Goal: Task Accomplishment & Management: Manage account settings

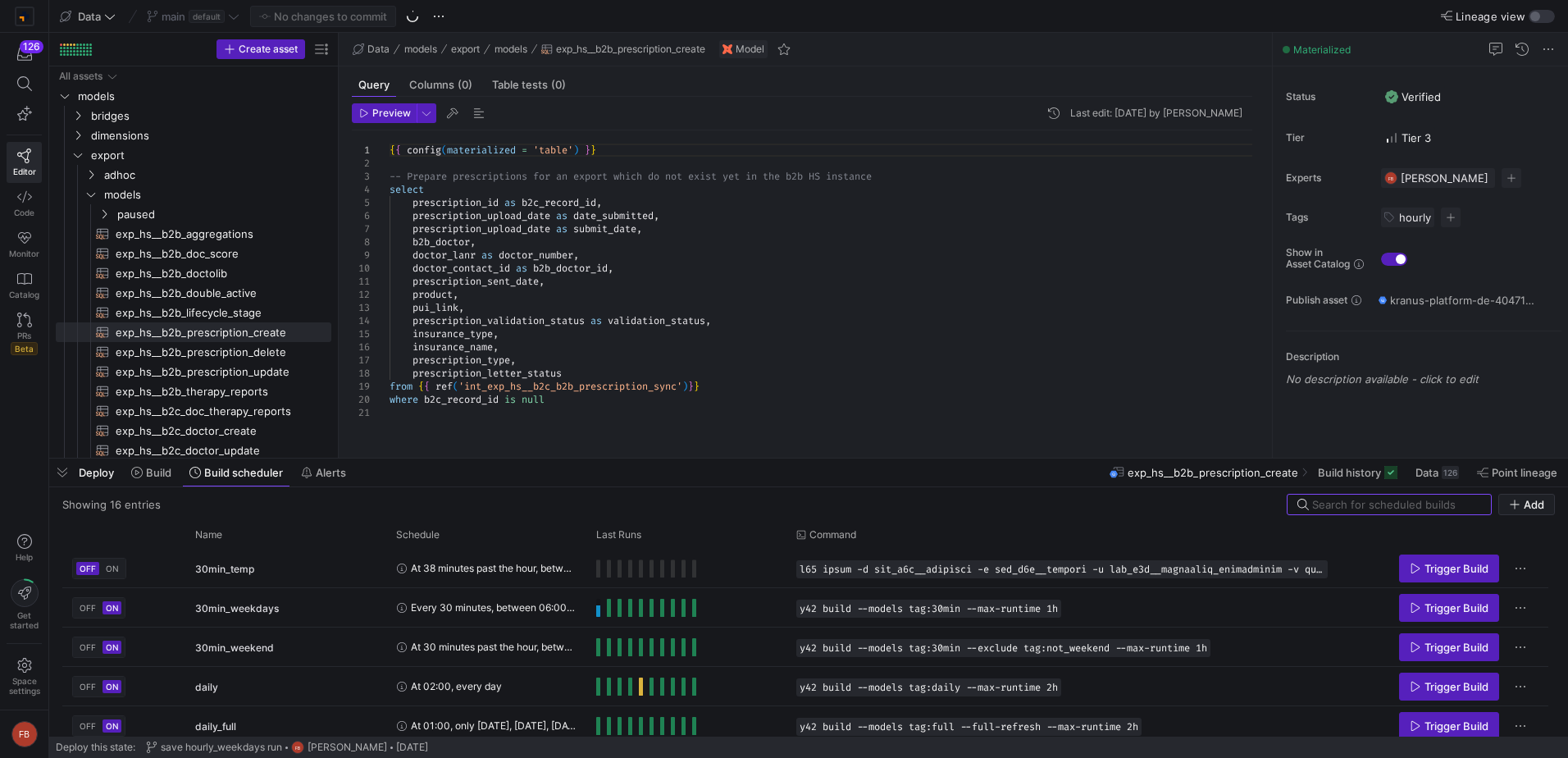
drag, startPoint x: 280, startPoint y: 266, endPoint x: 339, endPoint y: 276, distance: 59.8
click at [339, 276] on as-split "Create asset Drag here to set row groups Drag here to set column labels Group 1…" at bounding box center [809, 246] width 1519 height 425
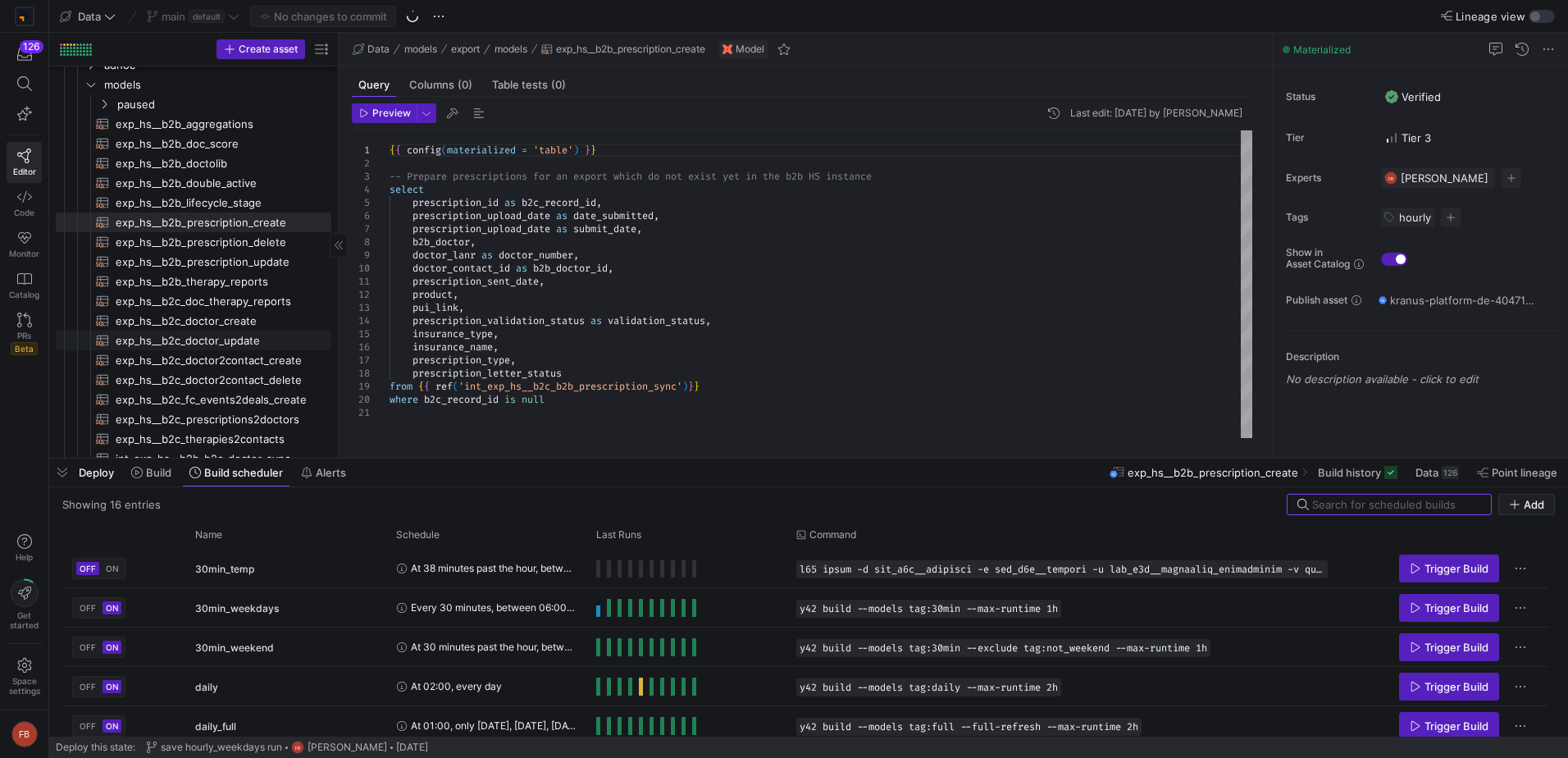
scroll to position [328, 0]
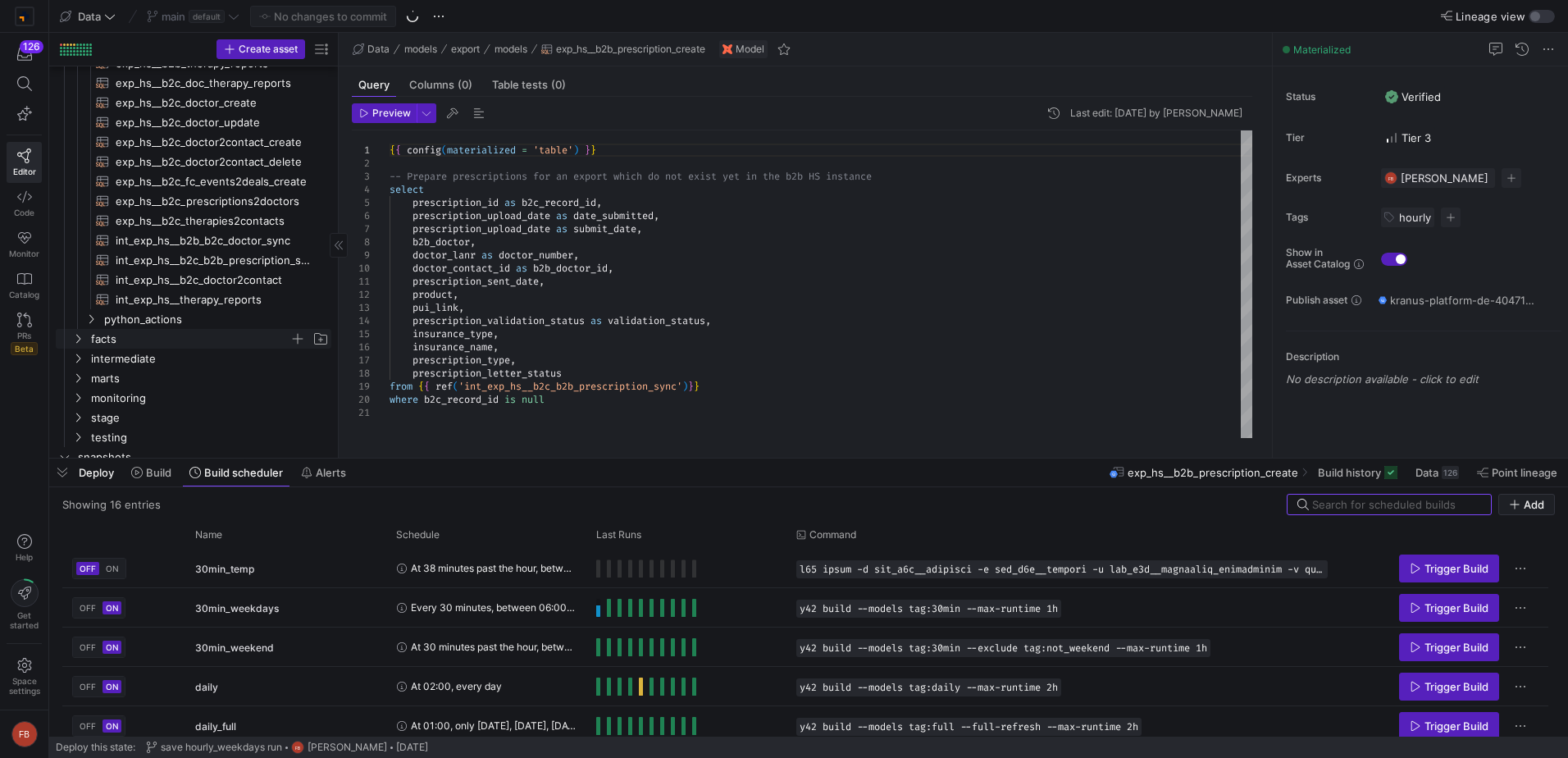
click at [120, 343] on span "facts" at bounding box center [190, 338] width 198 height 19
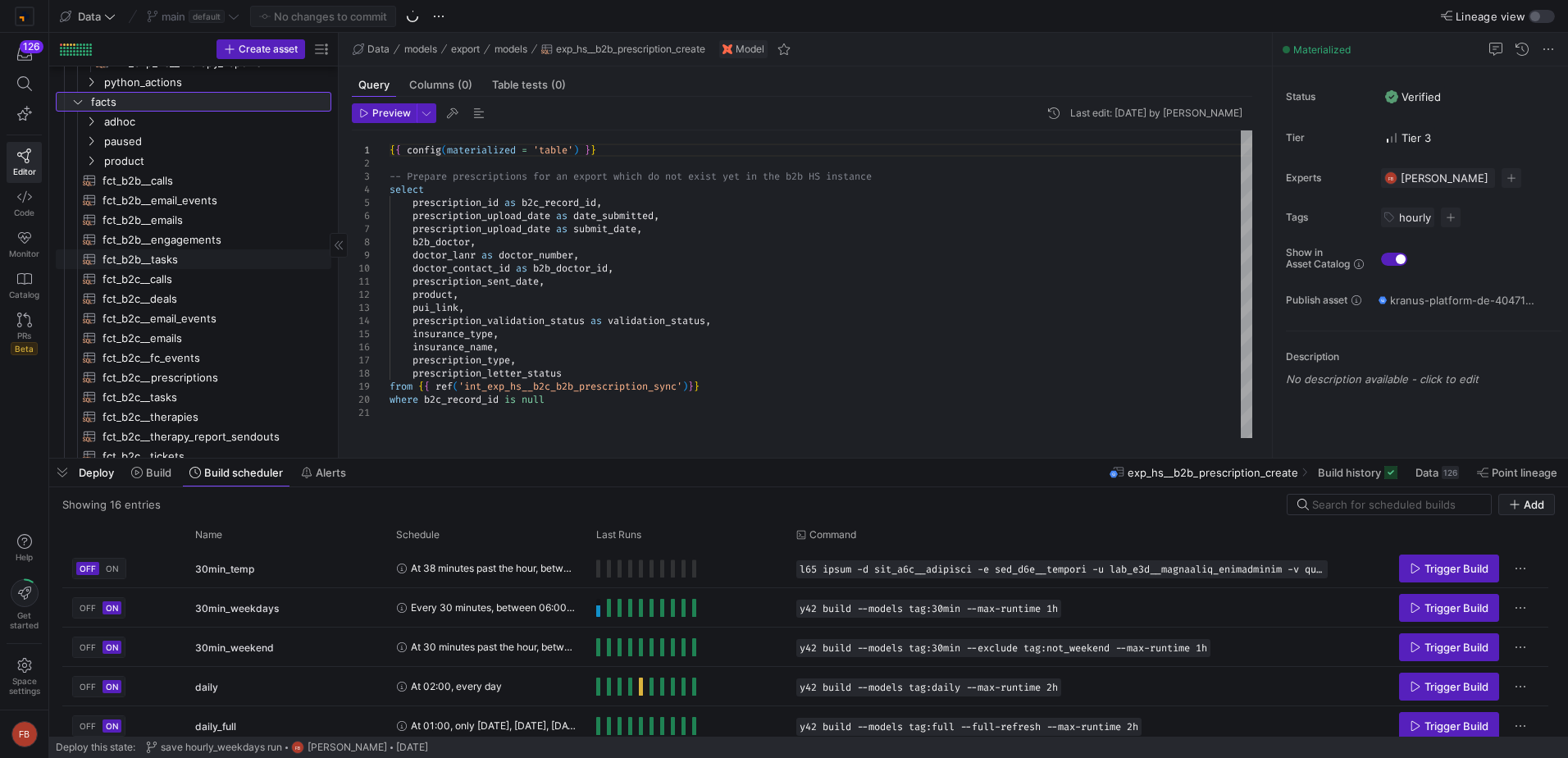
scroll to position [574, 0]
click at [217, 363] on span "fct_b2c__prescriptions​​​​​​​​​​" at bounding box center [207, 368] width 210 height 19
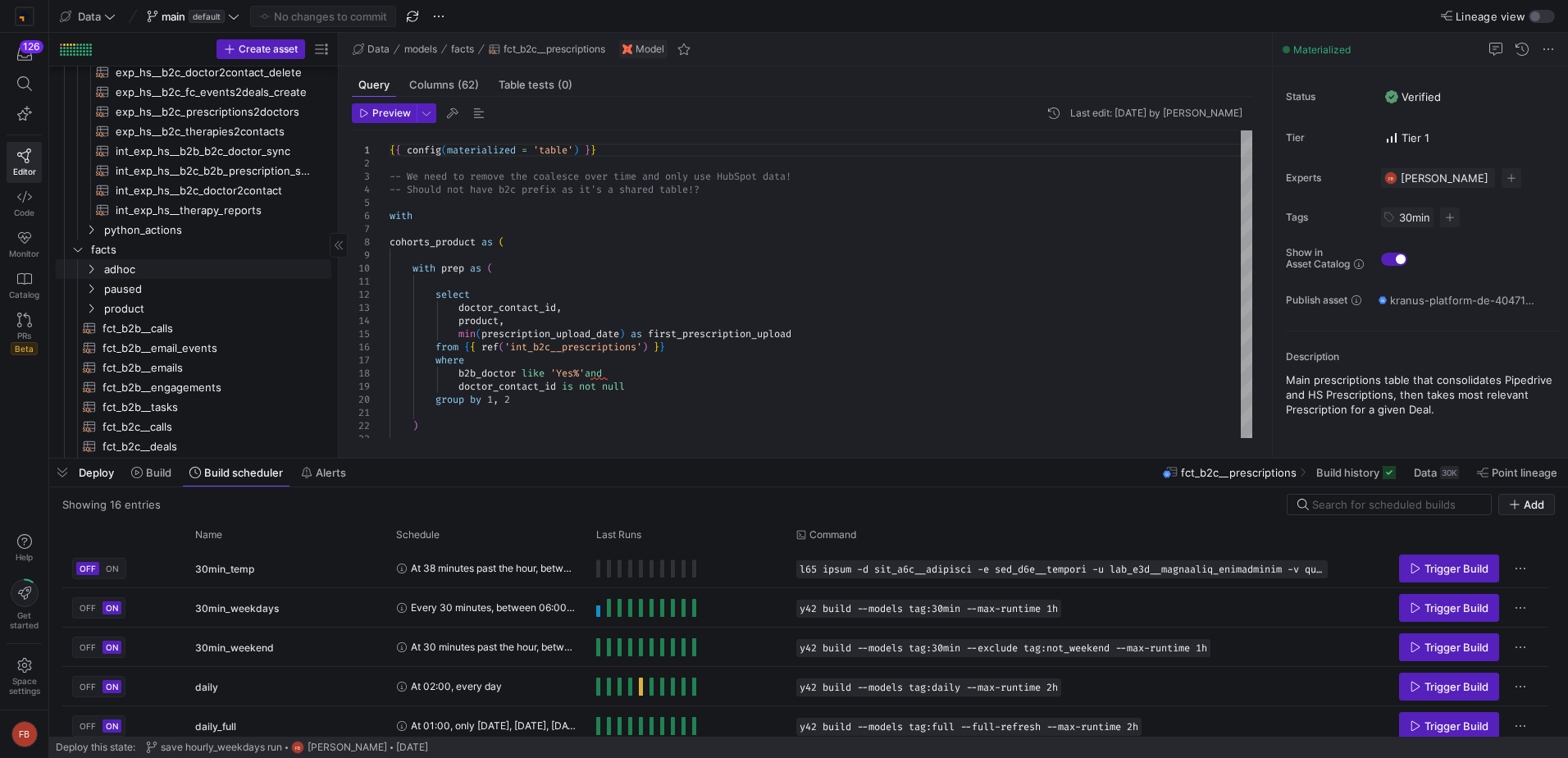
scroll to position [410, 0]
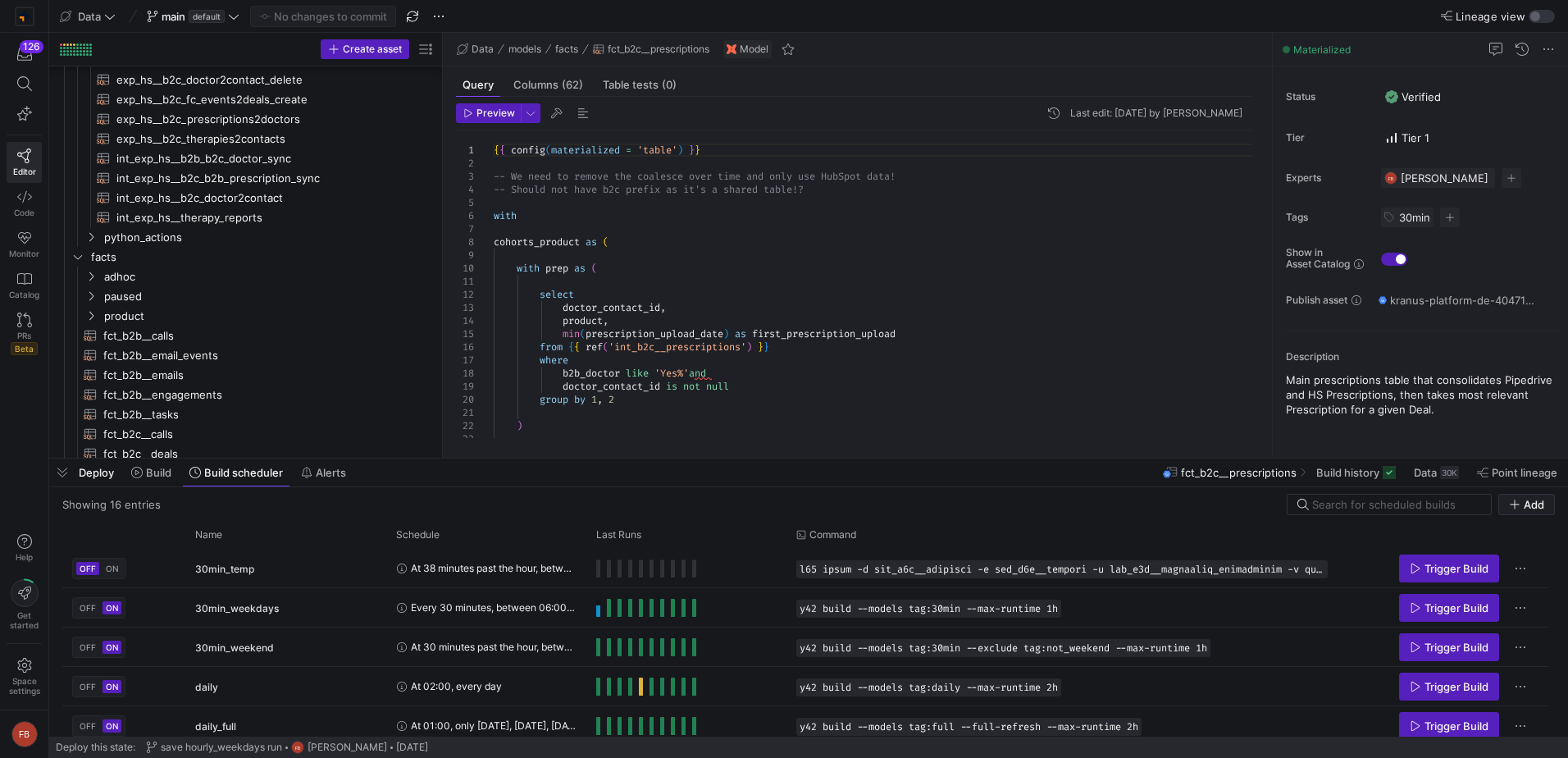
drag, startPoint x: 338, startPoint y: 316, endPoint x: 443, endPoint y: 322, distance: 105.2
click at [443, 321] on as-split "Create asset Drag here to set row groups Drag here to set column labels Group 1…" at bounding box center [809, 246] width 1519 height 425
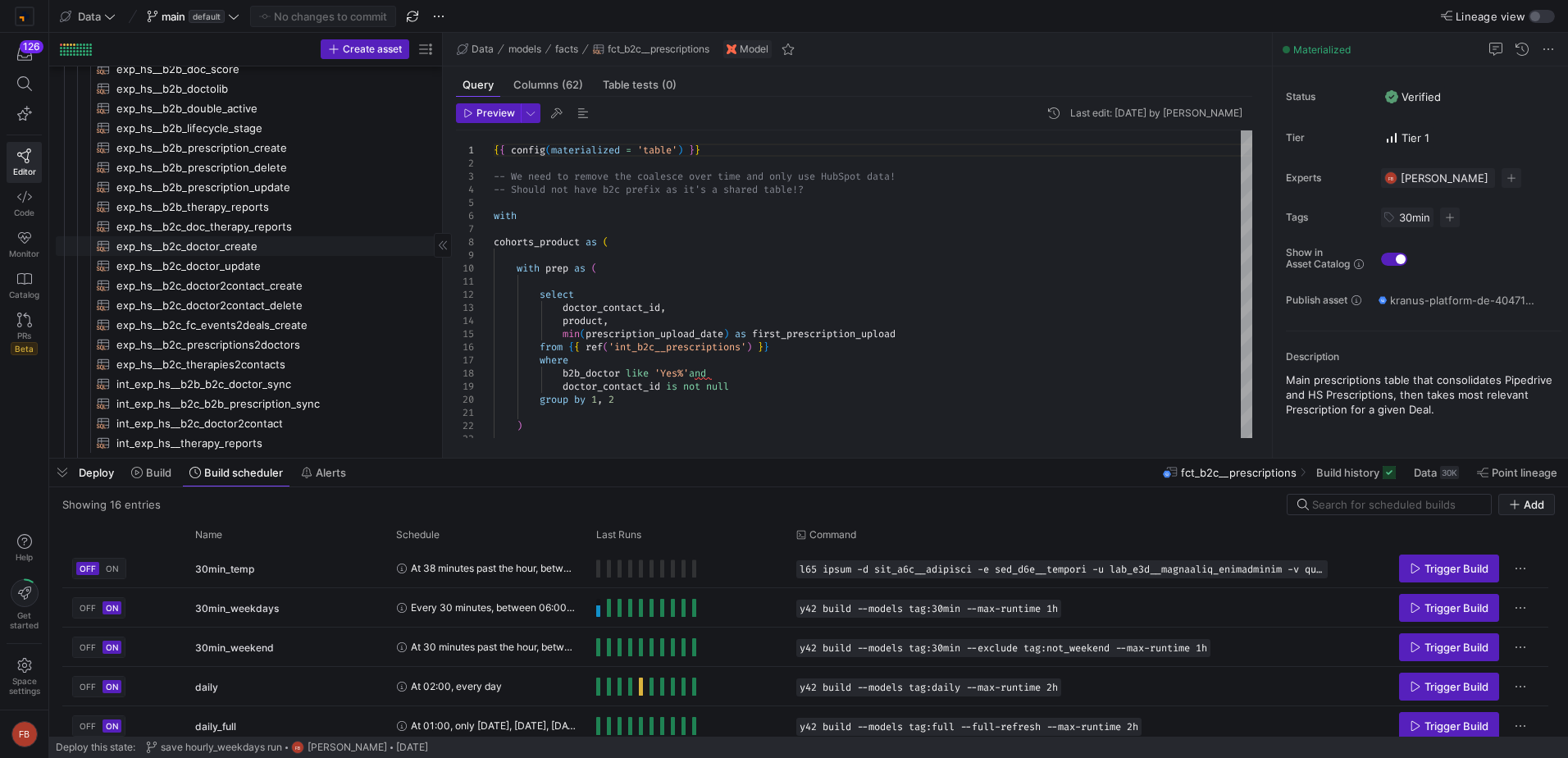
scroll to position [164, 0]
click at [269, 168] on span "exp_hs__b2b_prescription_create​​​​​​​​​​" at bounding box center [266, 168] width 300 height 19
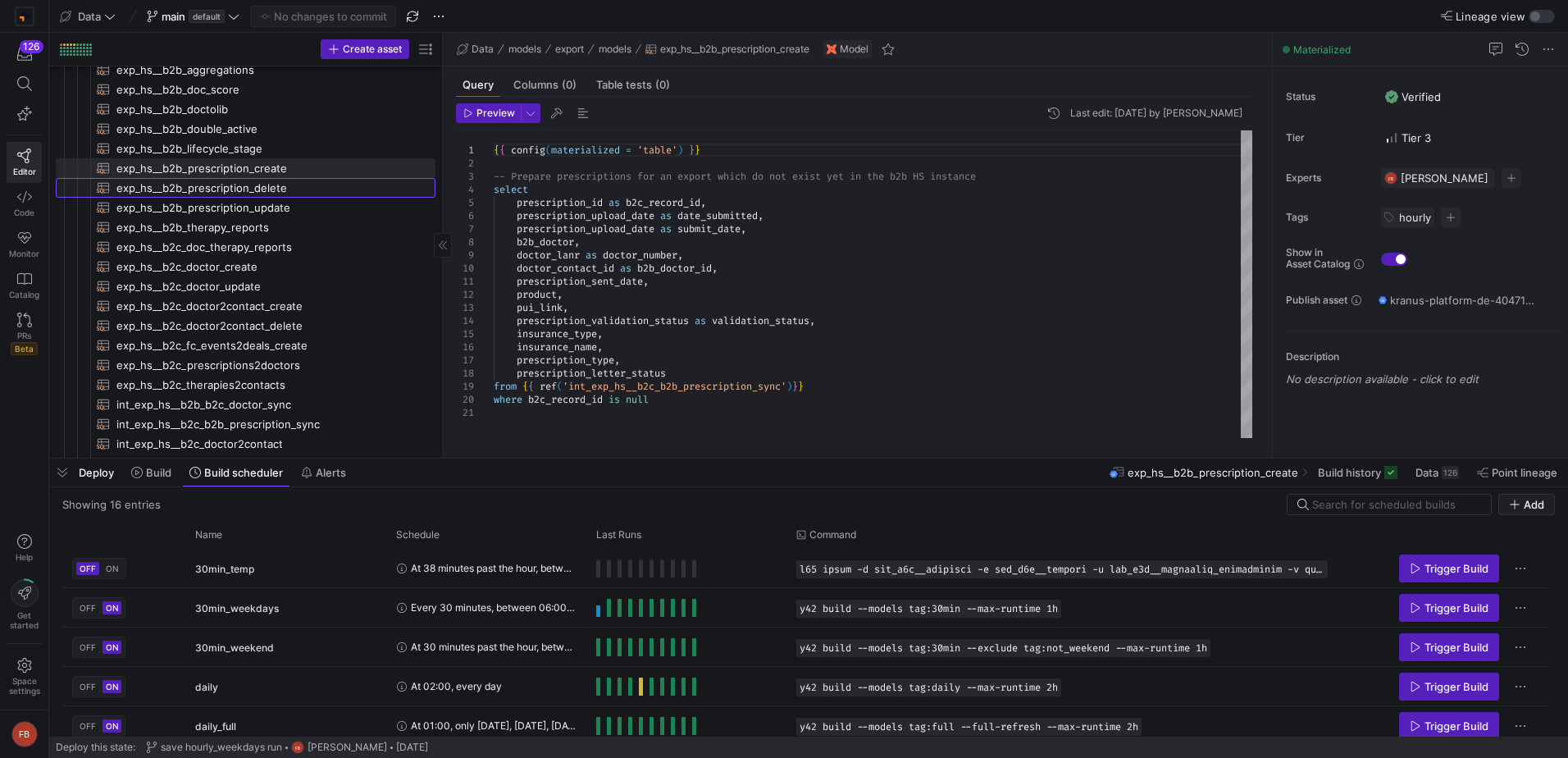
click at [264, 191] on span "exp_hs__b2b_prescription_delete​​​​​​​​​​" at bounding box center [266, 187] width 300 height 19
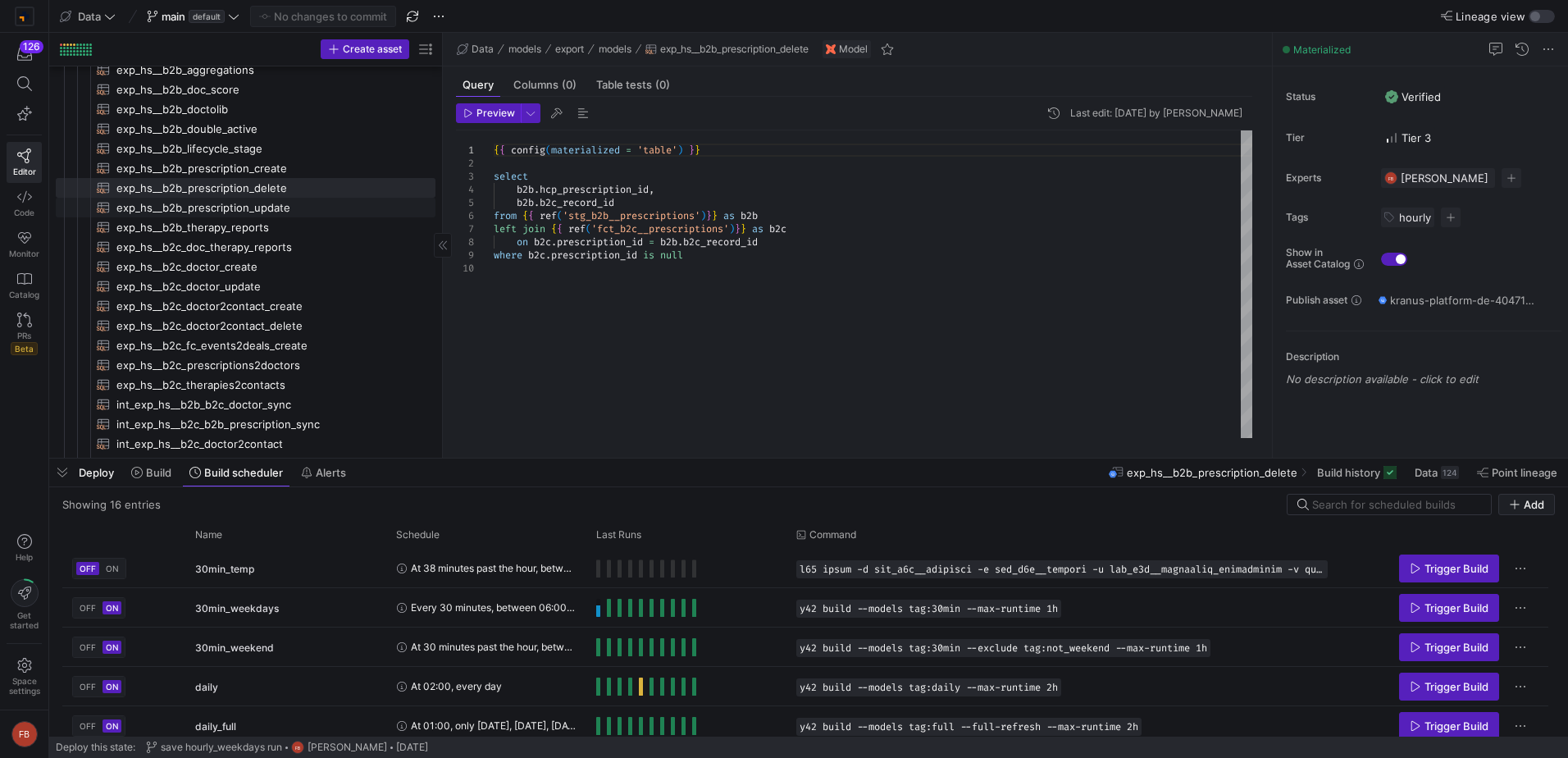
click at [274, 211] on span "exp_hs__b2b_prescription_update​​​​​​​​​​" at bounding box center [266, 207] width 300 height 19
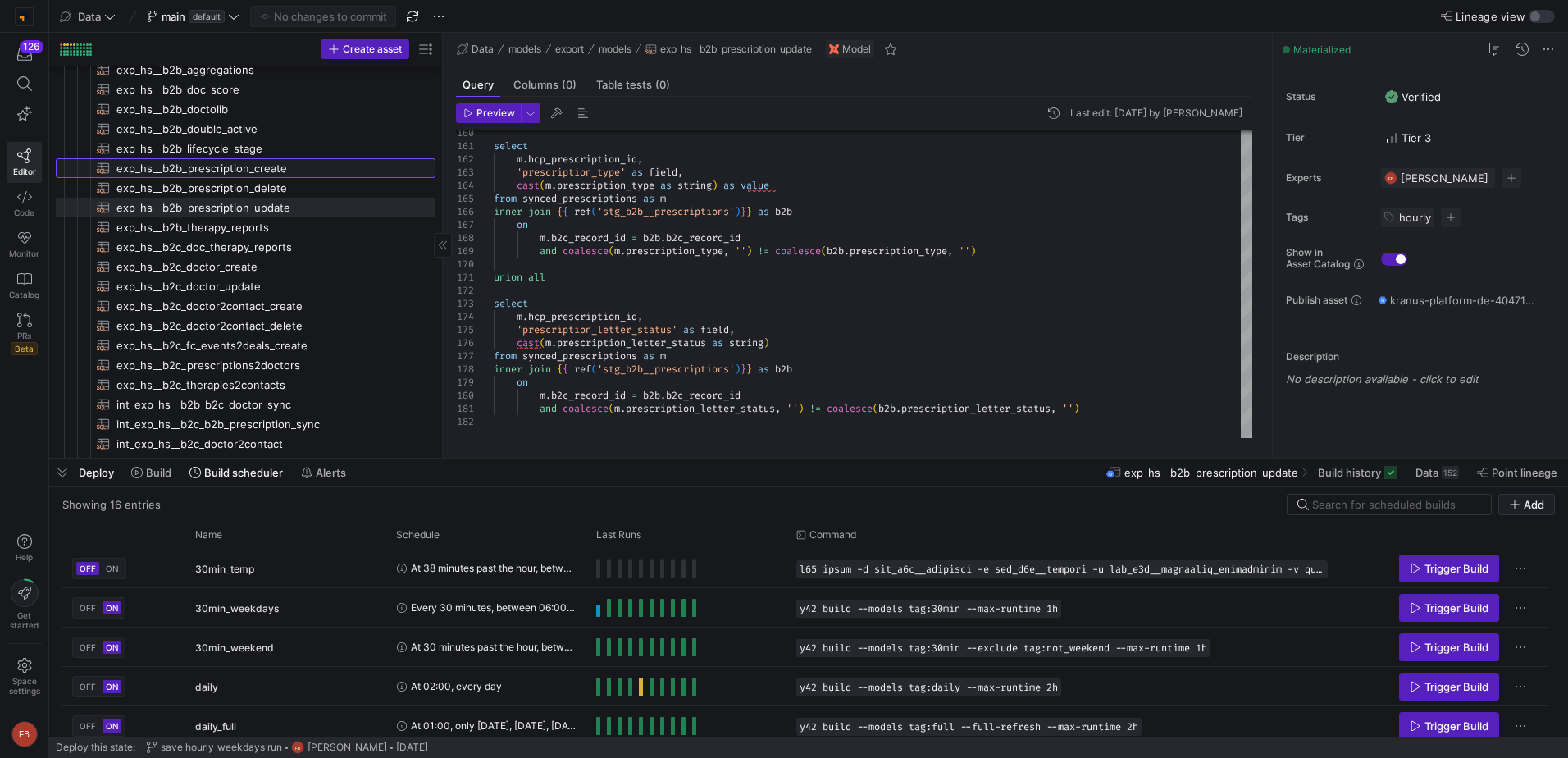
click at [228, 166] on span "exp_hs__b2b_prescription_create​​​​​​​​​​" at bounding box center [266, 168] width 300 height 19
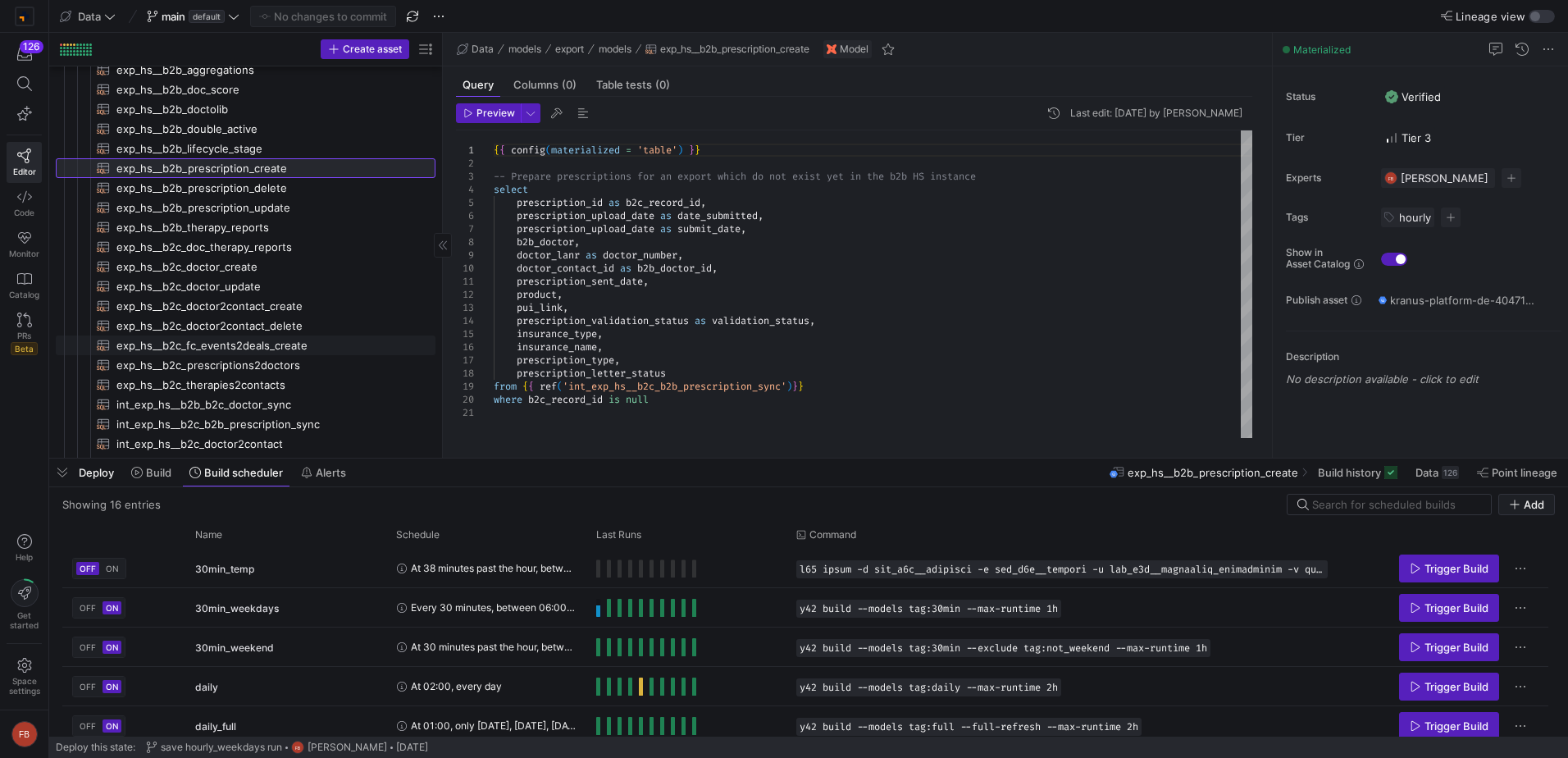
scroll to position [246, 0]
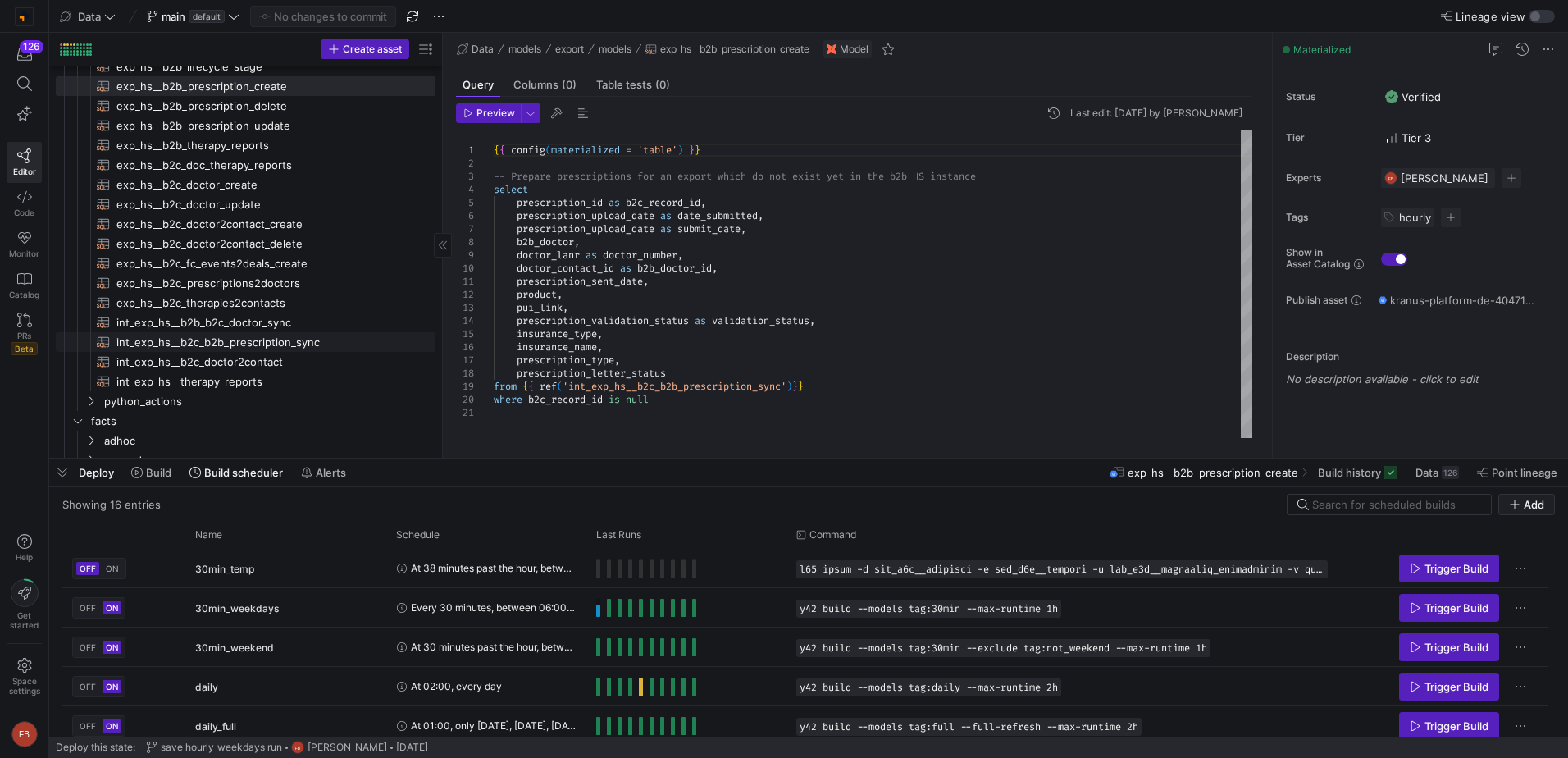
click at [350, 346] on span "int_exp_hs__b2c_b2b_prescription_sync​​​​​​​​​​" at bounding box center [266, 342] width 300 height 19
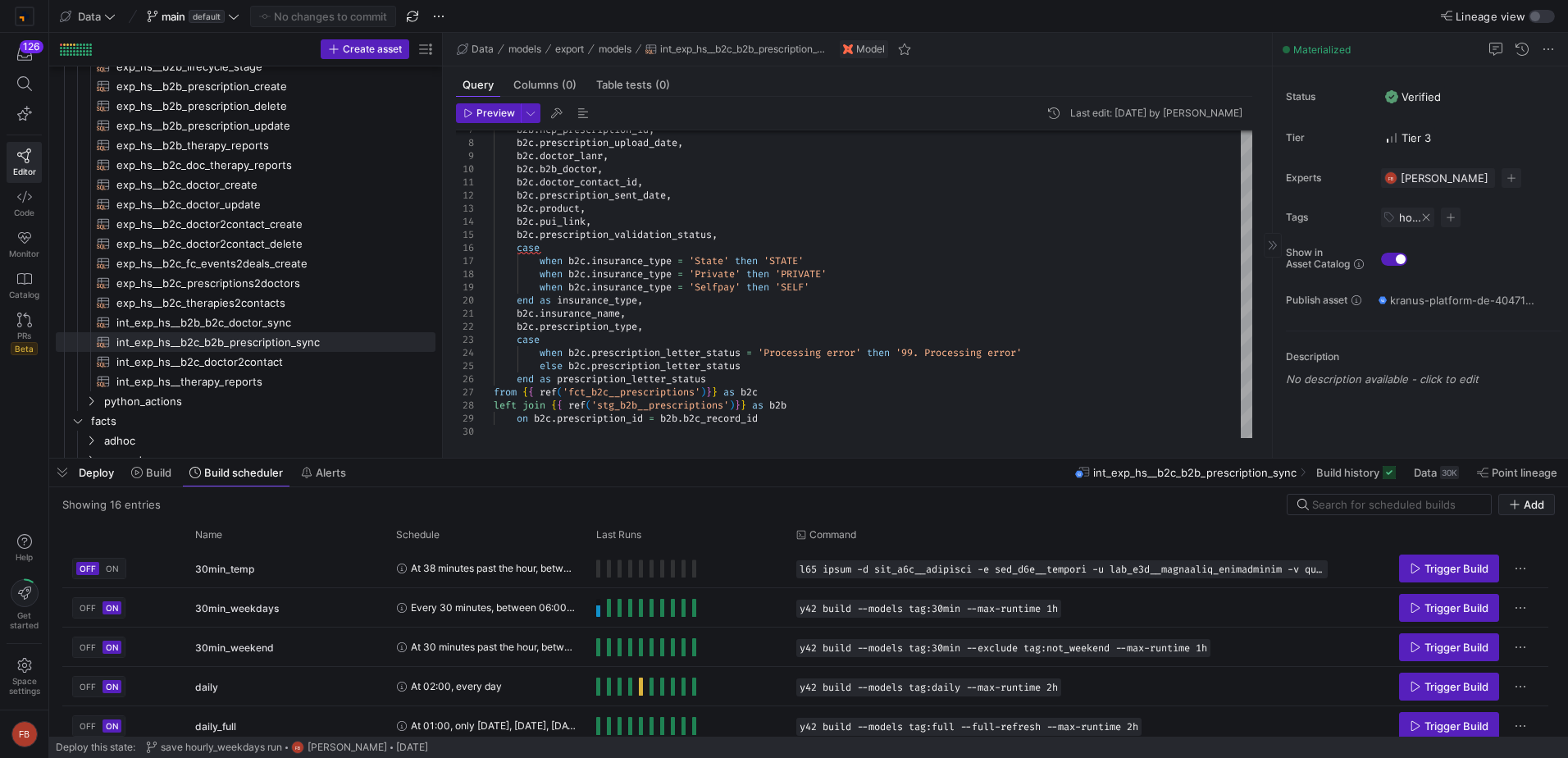
click at [1403, 222] on span "hourly" at bounding box center [1409, 217] width 22 height 13
click at [1427, 224] on div at bounding box center [784, 379] width 1568 height 758
click at [1424, 220] on span at bounding box center [1425, 217] width 10 height 10
click at [1388, 220] on span "button" at bounding box center [1390, 217] width 20 height 20
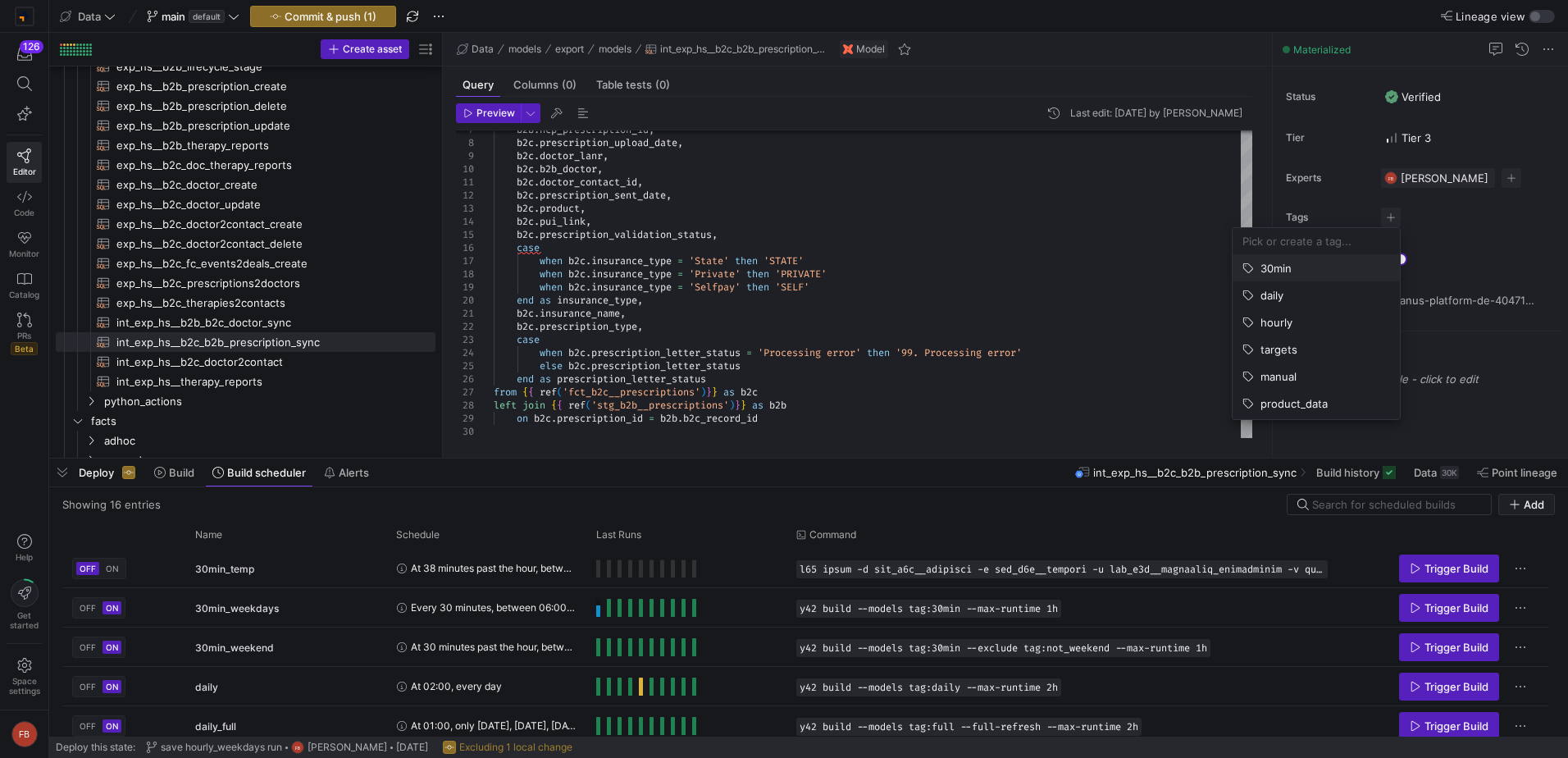
click at [1329, 275] on button "30min" at bounding box center [1315, 268] width 167 height 26
click at [310, 297] on div at bounding box center [784, 379] width 1568 height 758
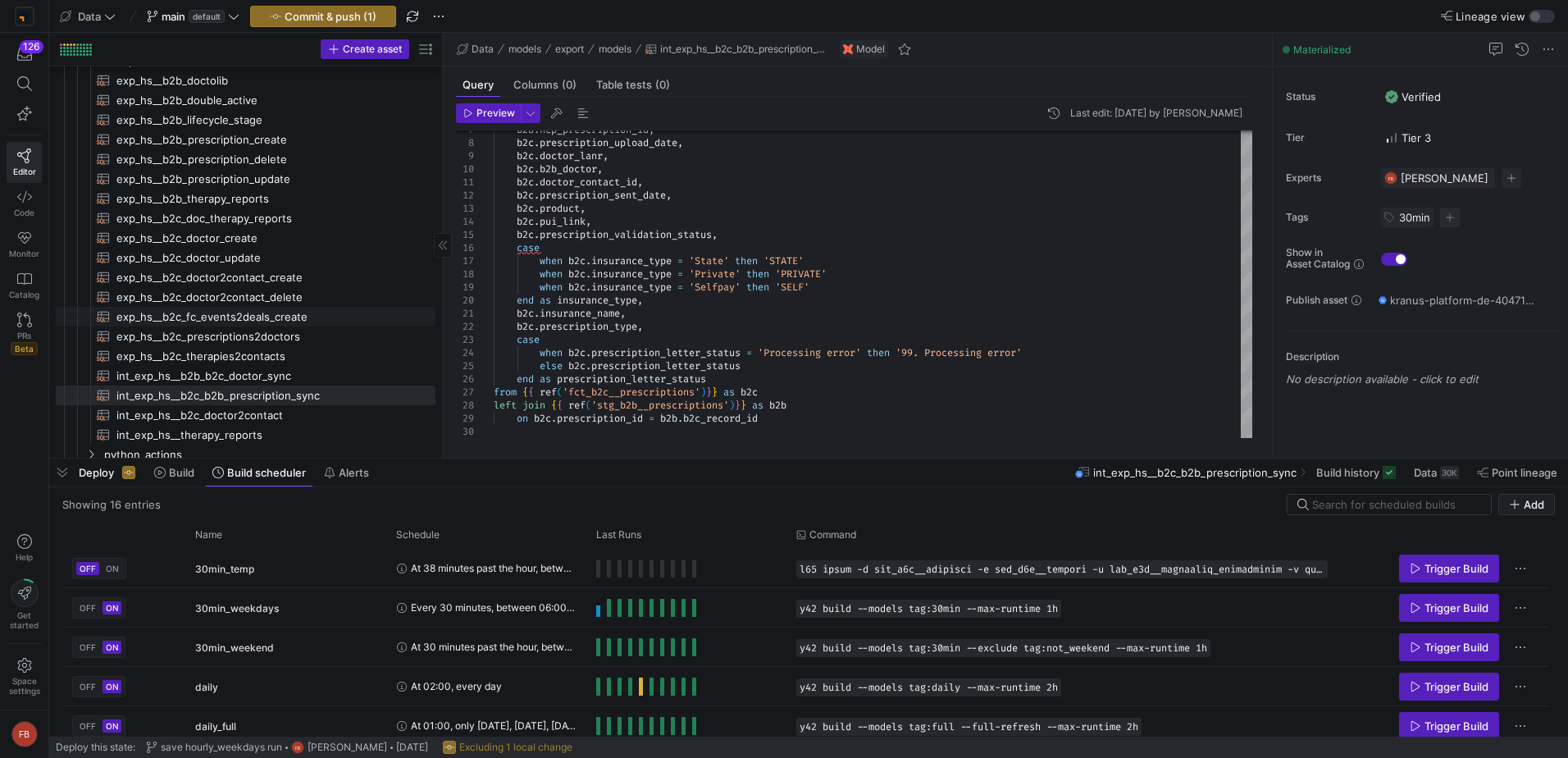
scroll to position [164, 0]
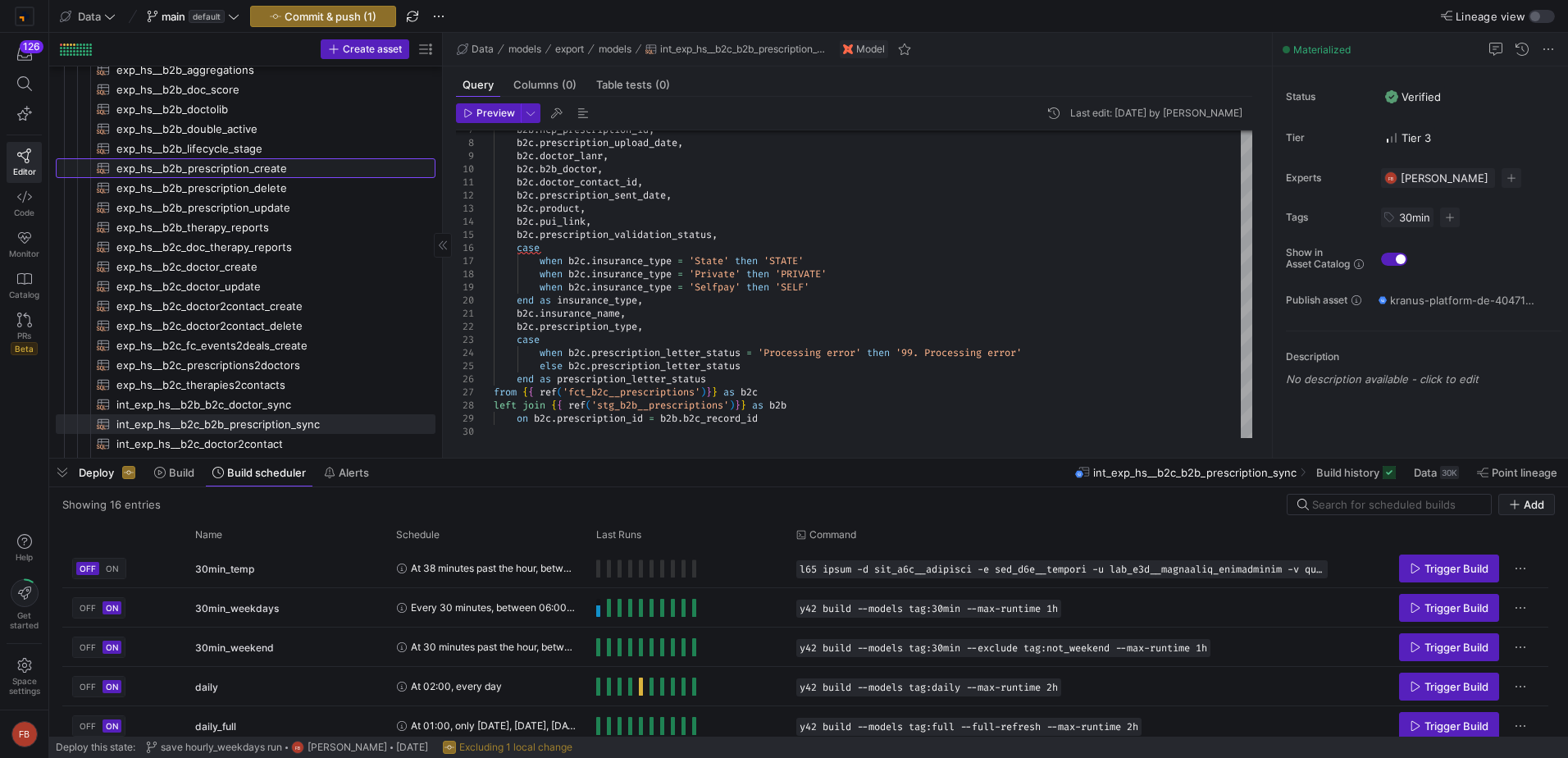
click at [279, 165] on span "exp_hs__b2b_prescription_create​​​​​​​​​​" at bounding box center [266, 168] width 300 height 19
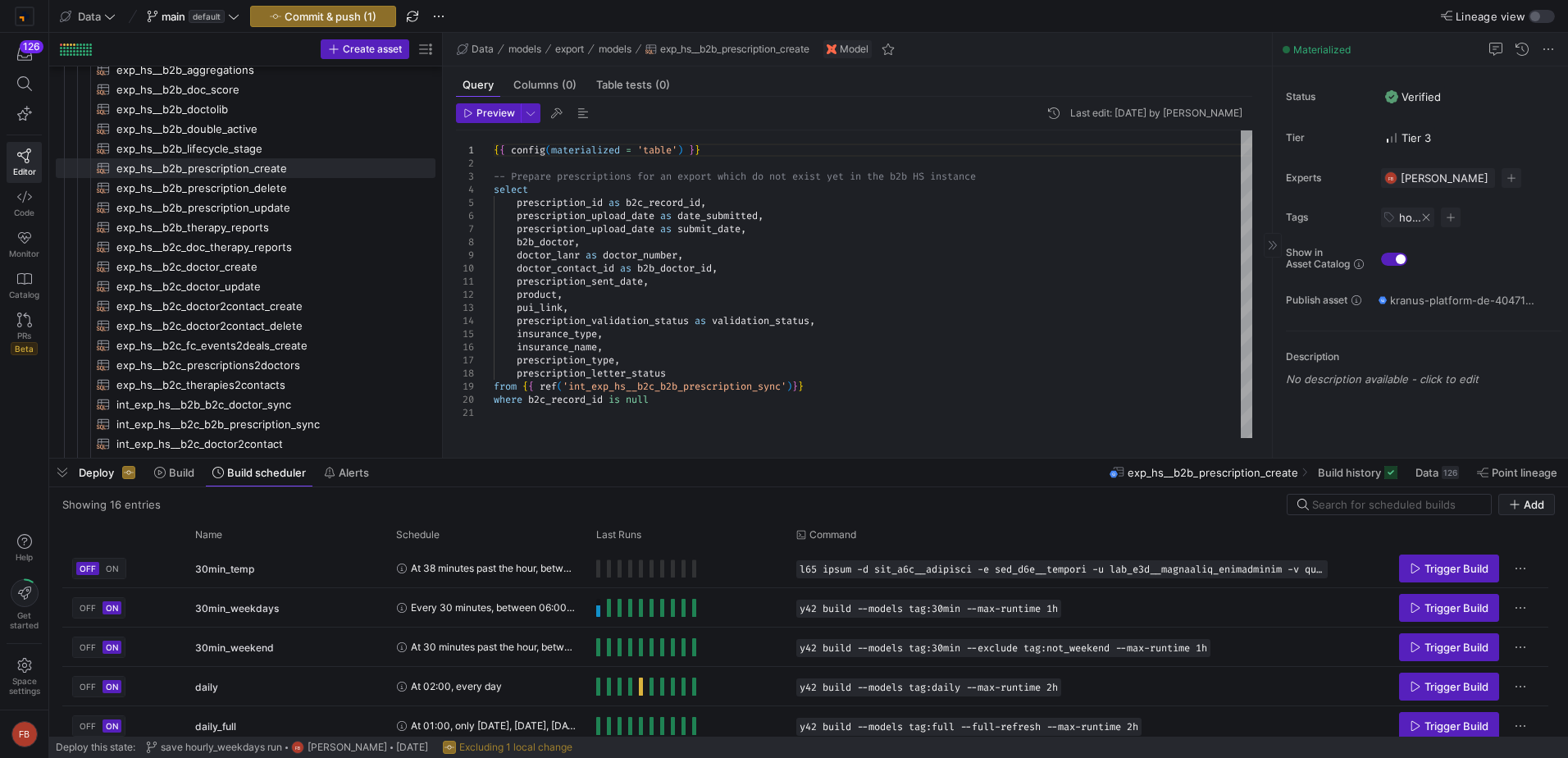
click at [1427, 217] on span at bounding box center [1425, 217] width 10 height 10
click at [1386, 213] on span "button" at bounding box center [1390, 217] width 20 height 20
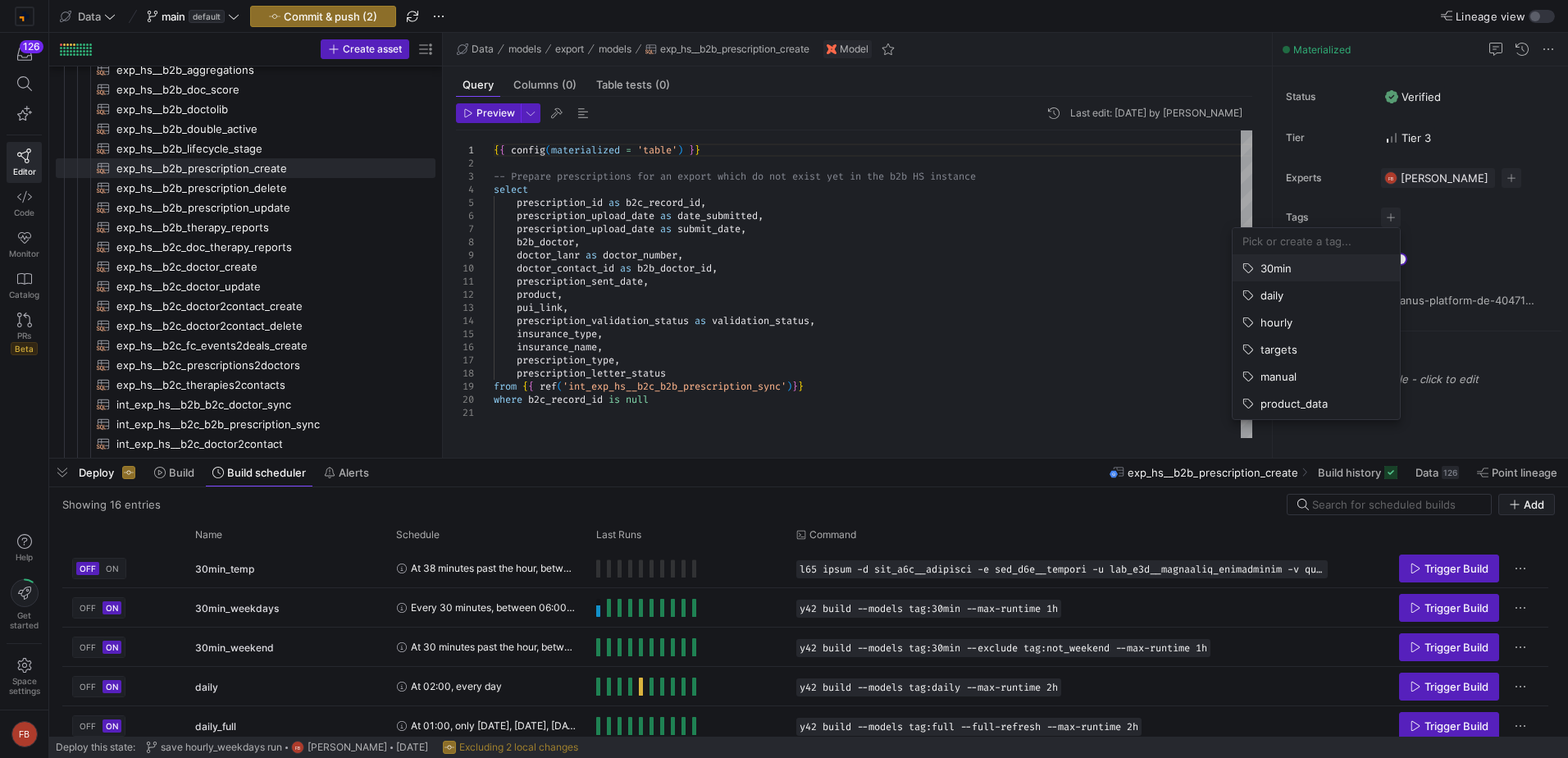
click at [1323, 277] on button "30min" at bounding box center [1315, 268] width 167 height 26
click at [212, 192] on div at bounding box center [784, 379] width 1568 height 758
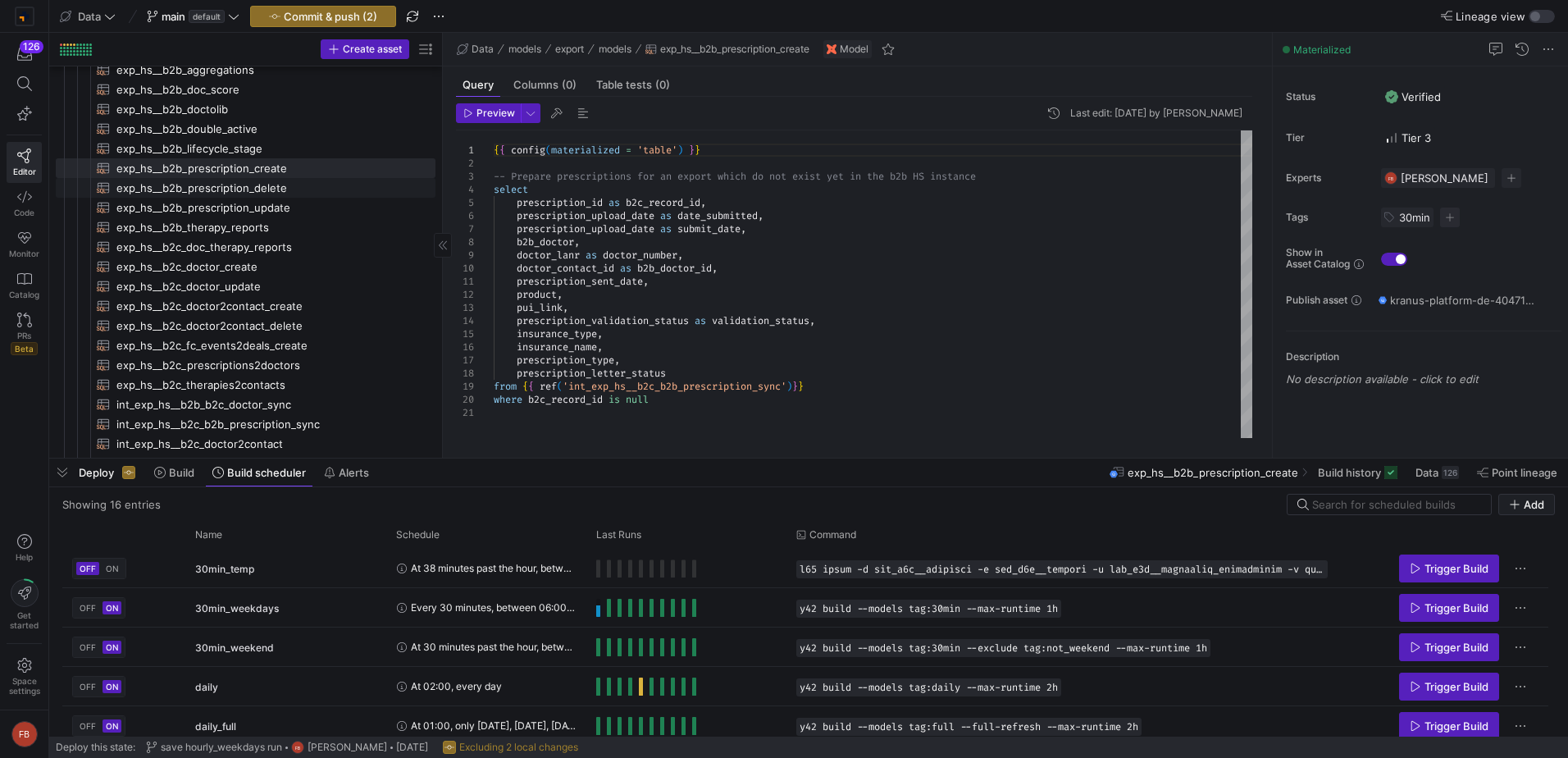
click at [212, 192] on span "exp_hs__b2b_prescription_delete​​​​​​​​​​" at bounding box center [266, 187] width 300 height 19
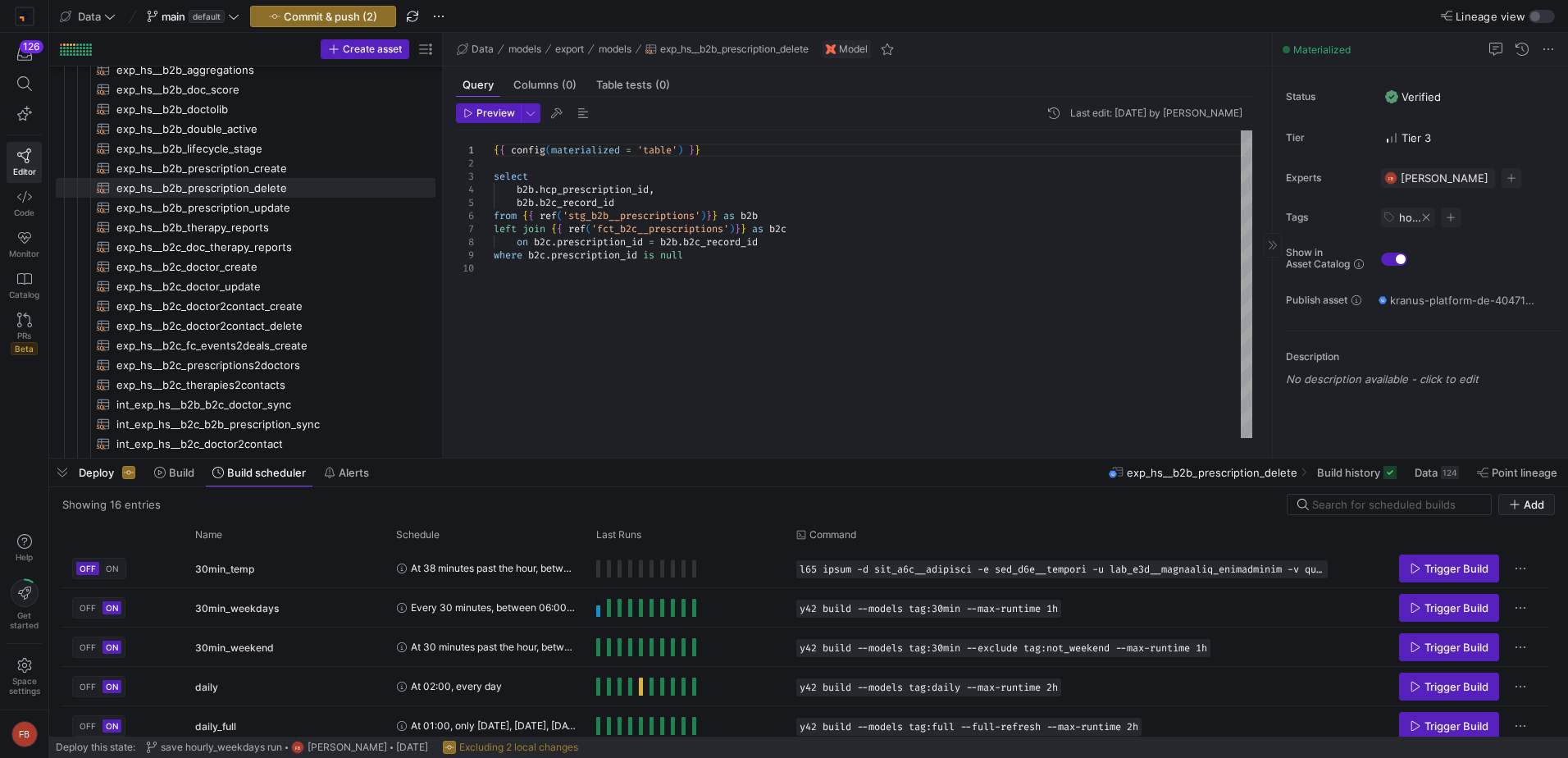
click at [1421, 215] on span at bounding box center [1425, 217] width 10 height 10
click at [1393, 215] on span "button" at bounding box center [1390, 217] width 20 height 20
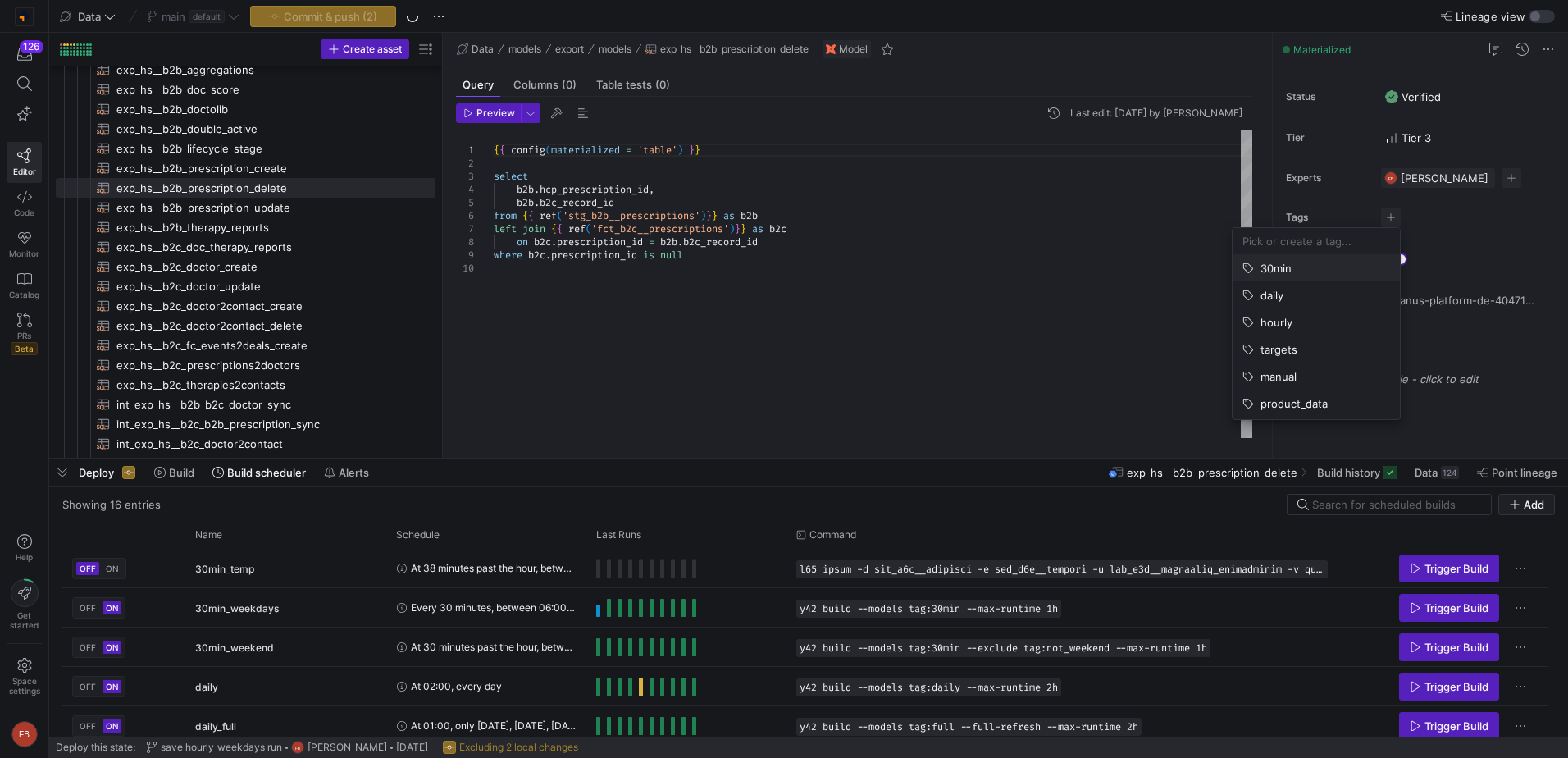
click at [1309, 278] on button "30min" at bounding box center [1315, 268] width 167 height 26
click at [206, 214] on div at bounding box center [784, 379] width 1568 height 758
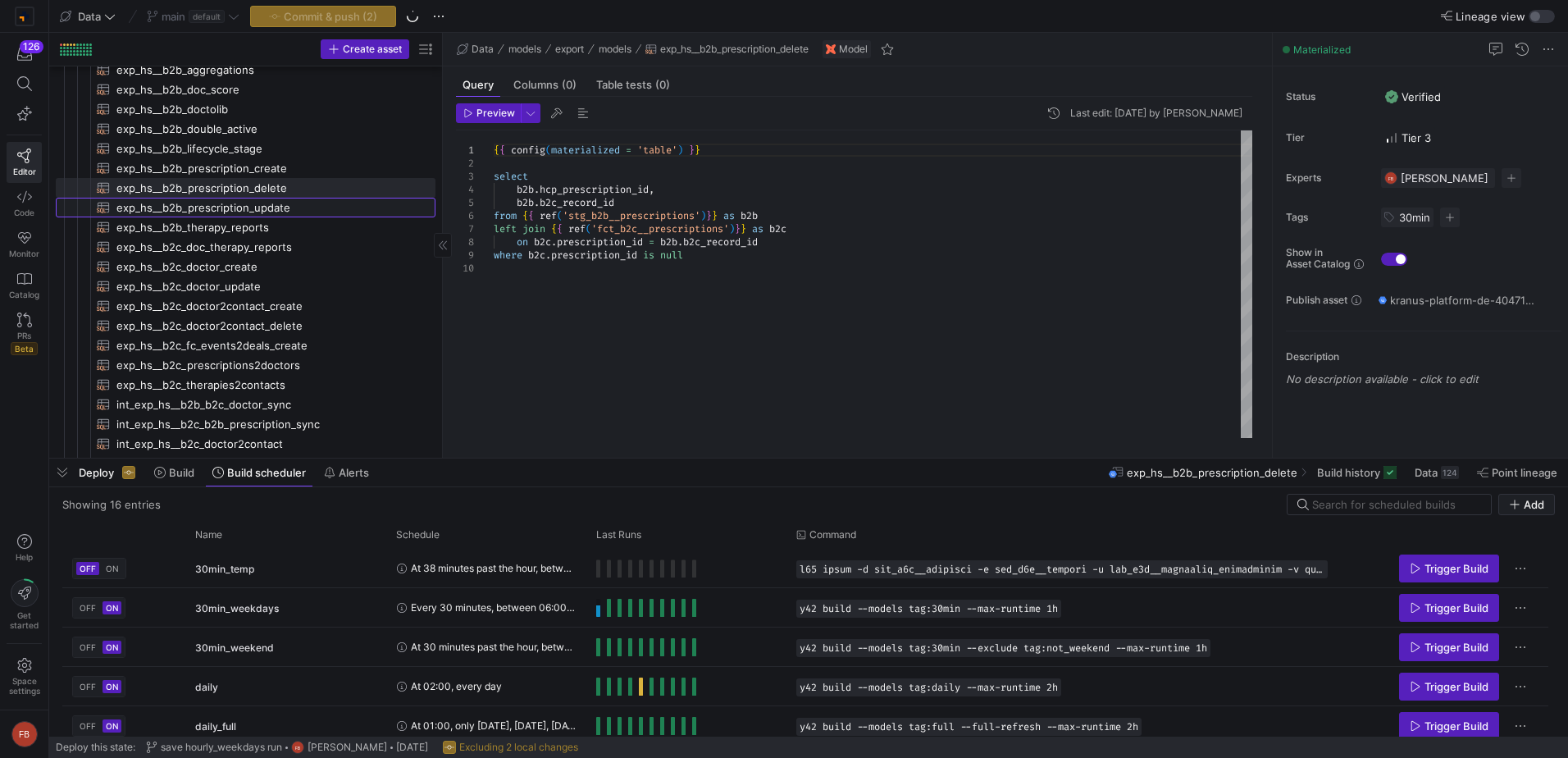
click at [208, 211] on span "exp_hs__b2b_prescription_update​​​​​​​​​​" at bounding box center [266, 207] width 300 height 19
type textarea "{{ config(materialized = 'table') }} with synced_prescriptions as ( select hcp_…"
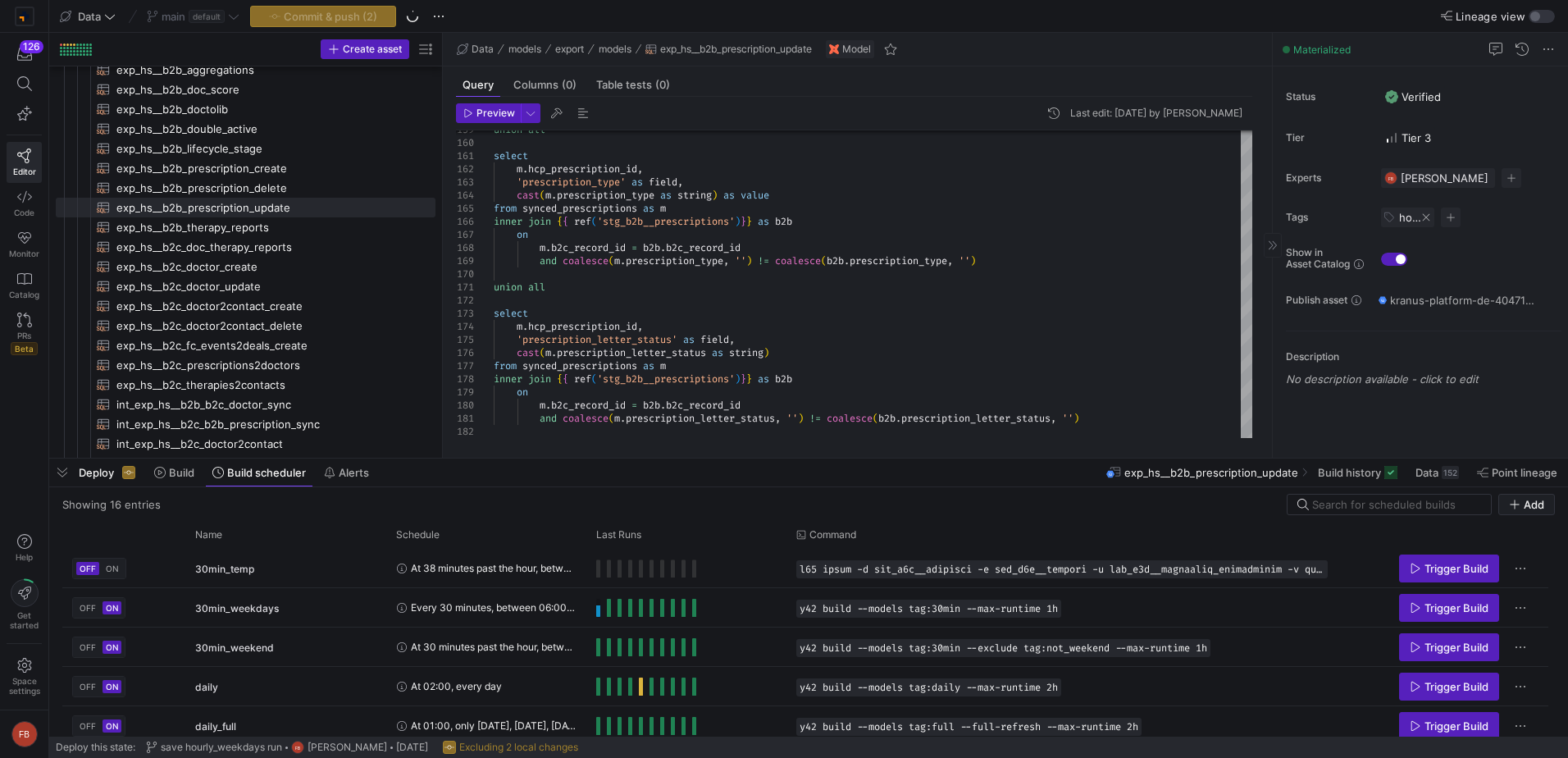
click at [1426, 217] on span at bounding box center [1425, 217] width 10 height 10
click at [1390, 221] on span "button" at bounding box center [1390, 217] width 20 height 20
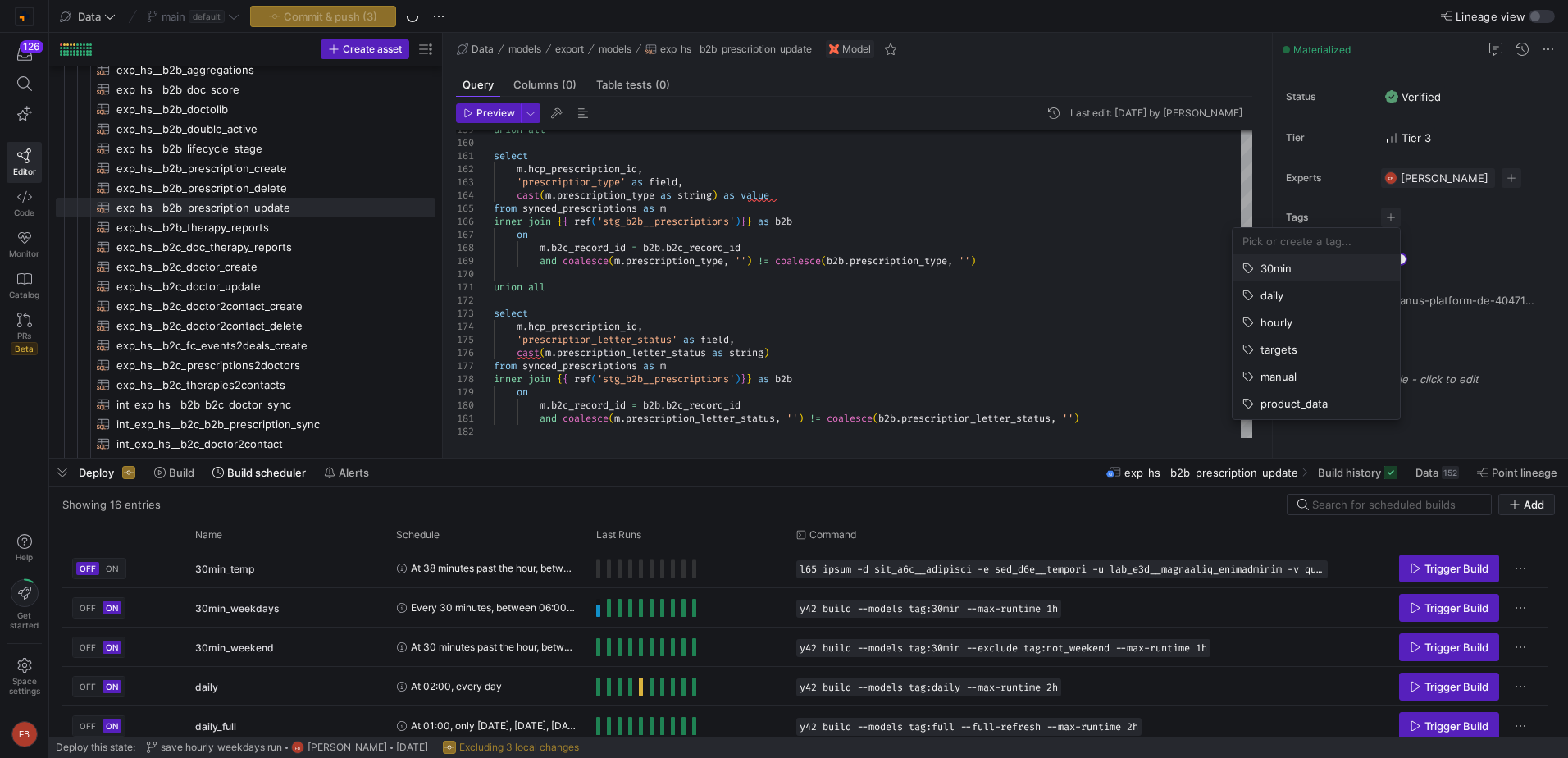
click at [1327, 266] on span "30min" at bounding box center [1315, 268] width 147 height 13
click at [942, 230] on div at bounding box center [784, 379] width 1568 height 758
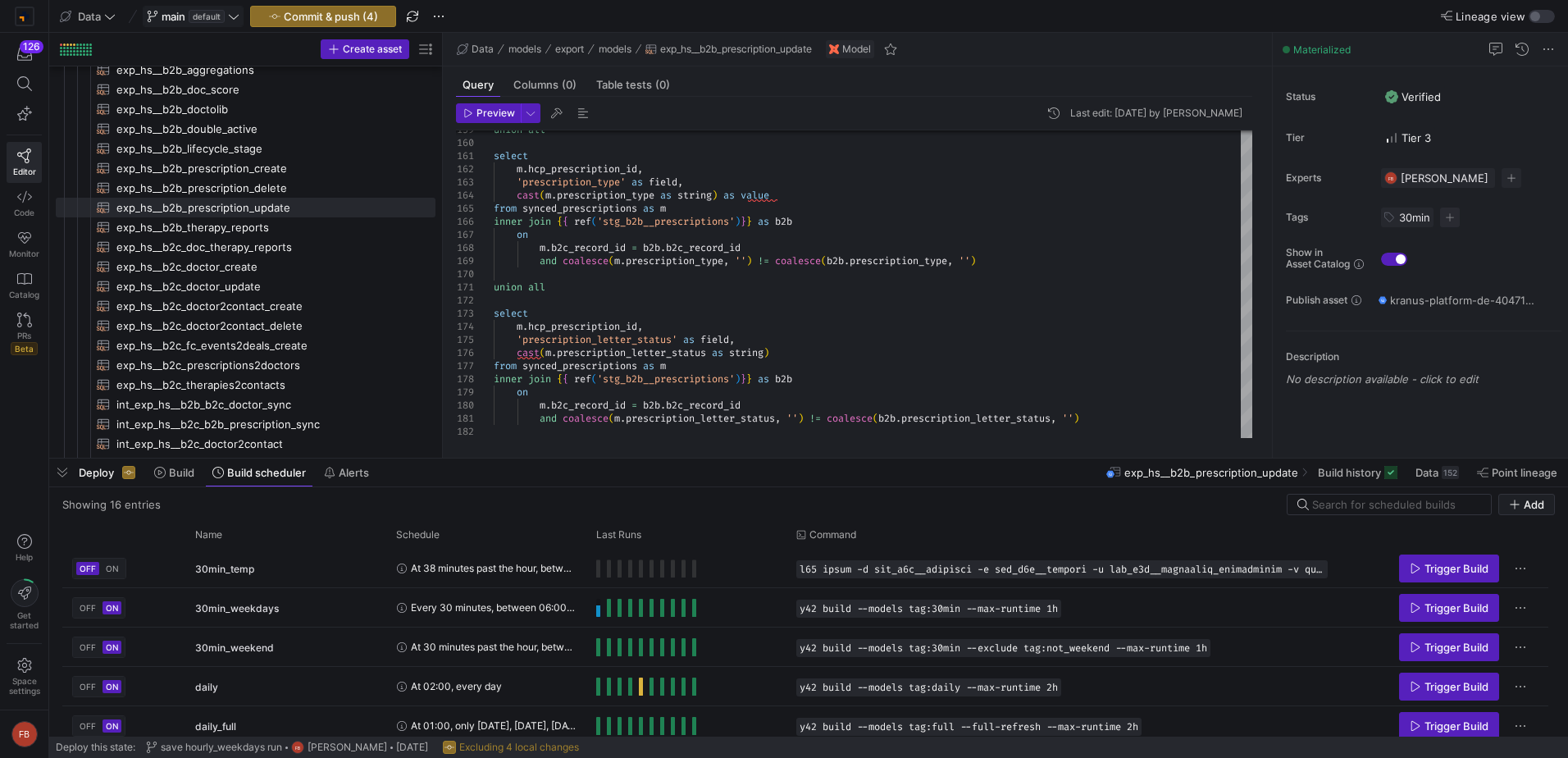
click at [235, 21] on span "main default" at bounding box center [193, 16] width 93 height 13
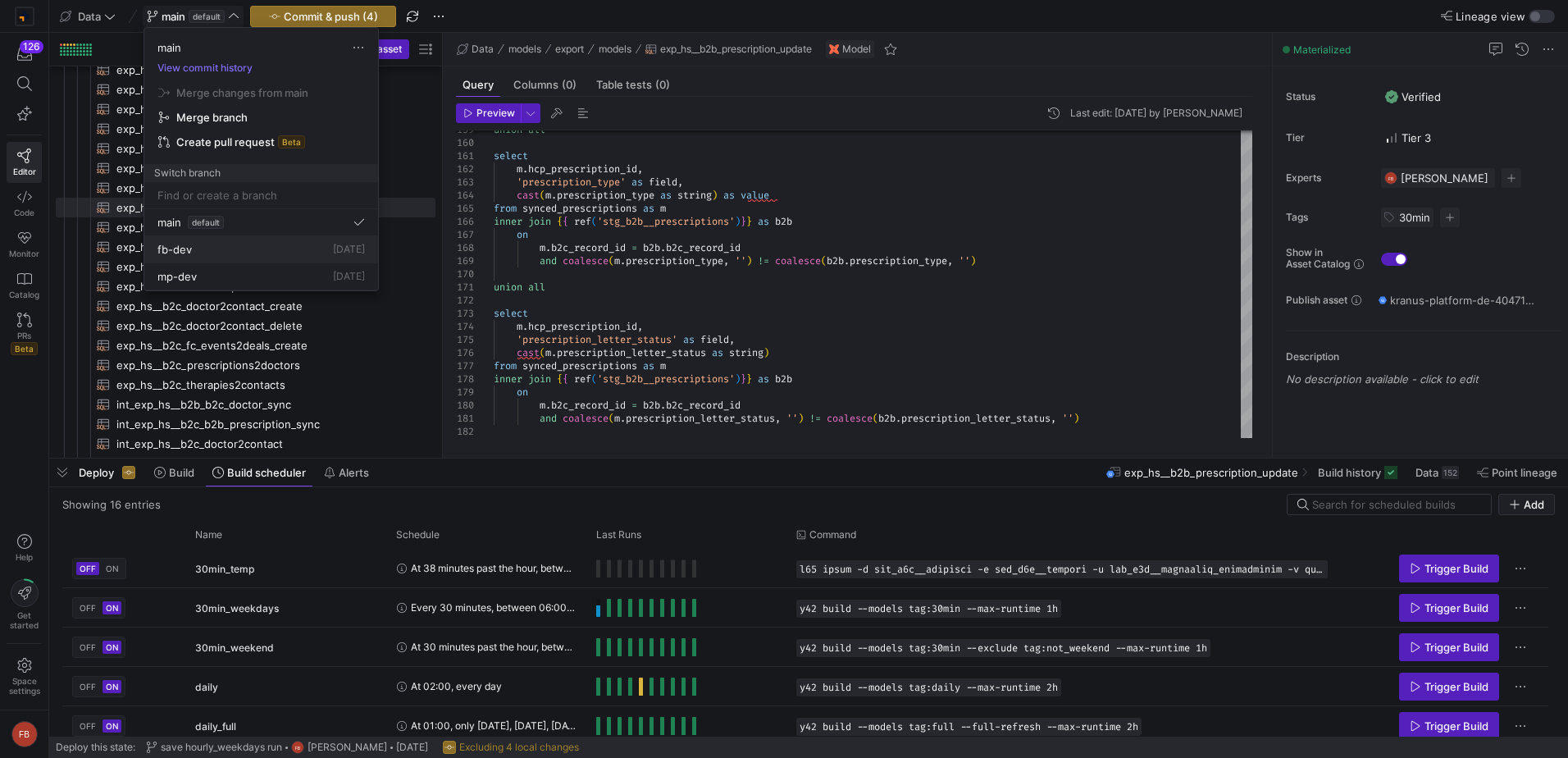
click at [198, 246] on div "fb-dev [DATE]" at bounding box center [261, 249] width 207 height 13
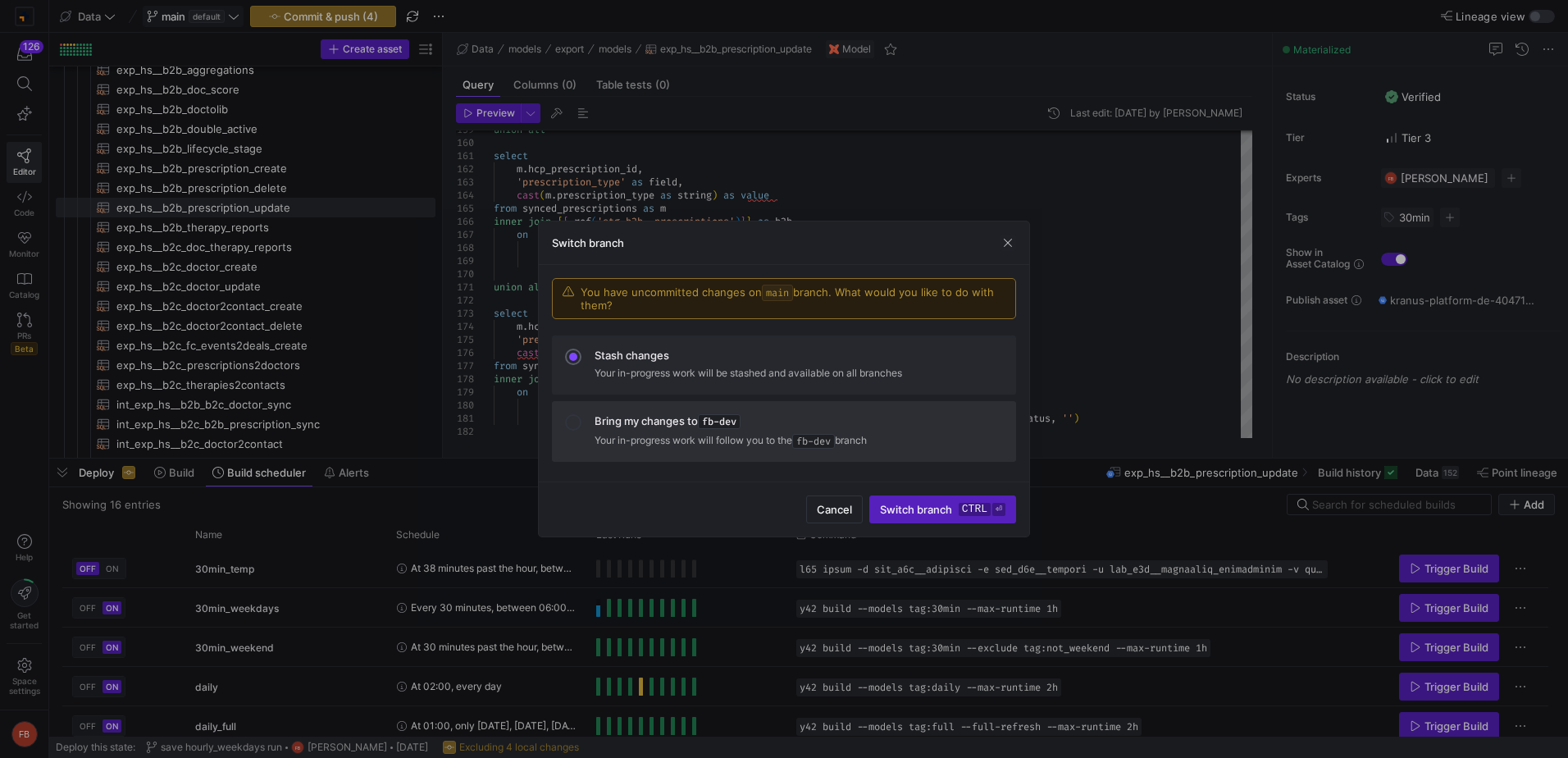
click at [784, 426] on div "Bring my changes to fb-dev" at bounding box center [799, 421] width 409 height 15
click at [913, 511] on span "Switch branch ctrl ⏎" at bounding box center [942, 509] width 126 height 13
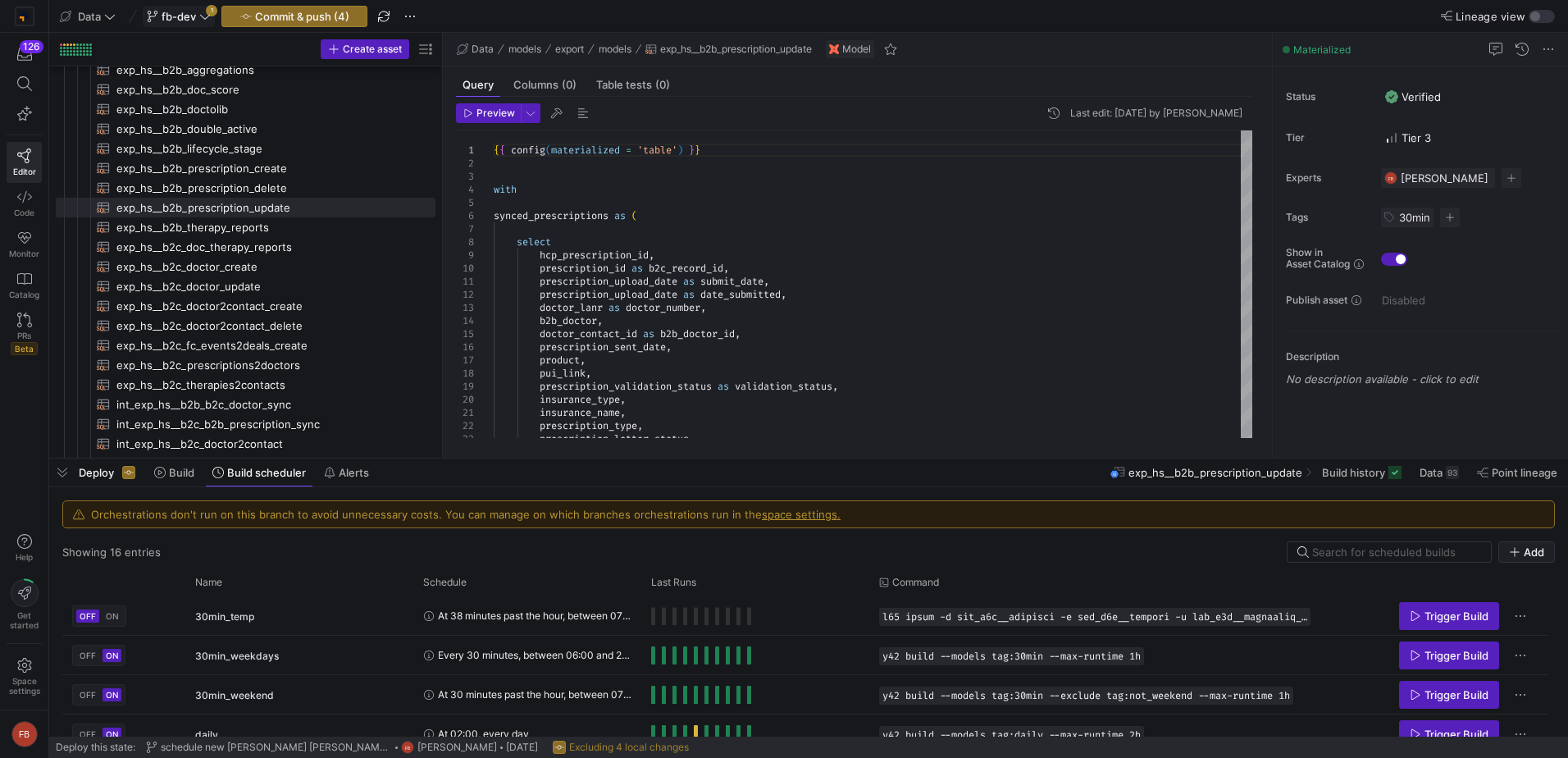
click at [207, 18] on icon at bounding box center [204, 16] width 12 height 12
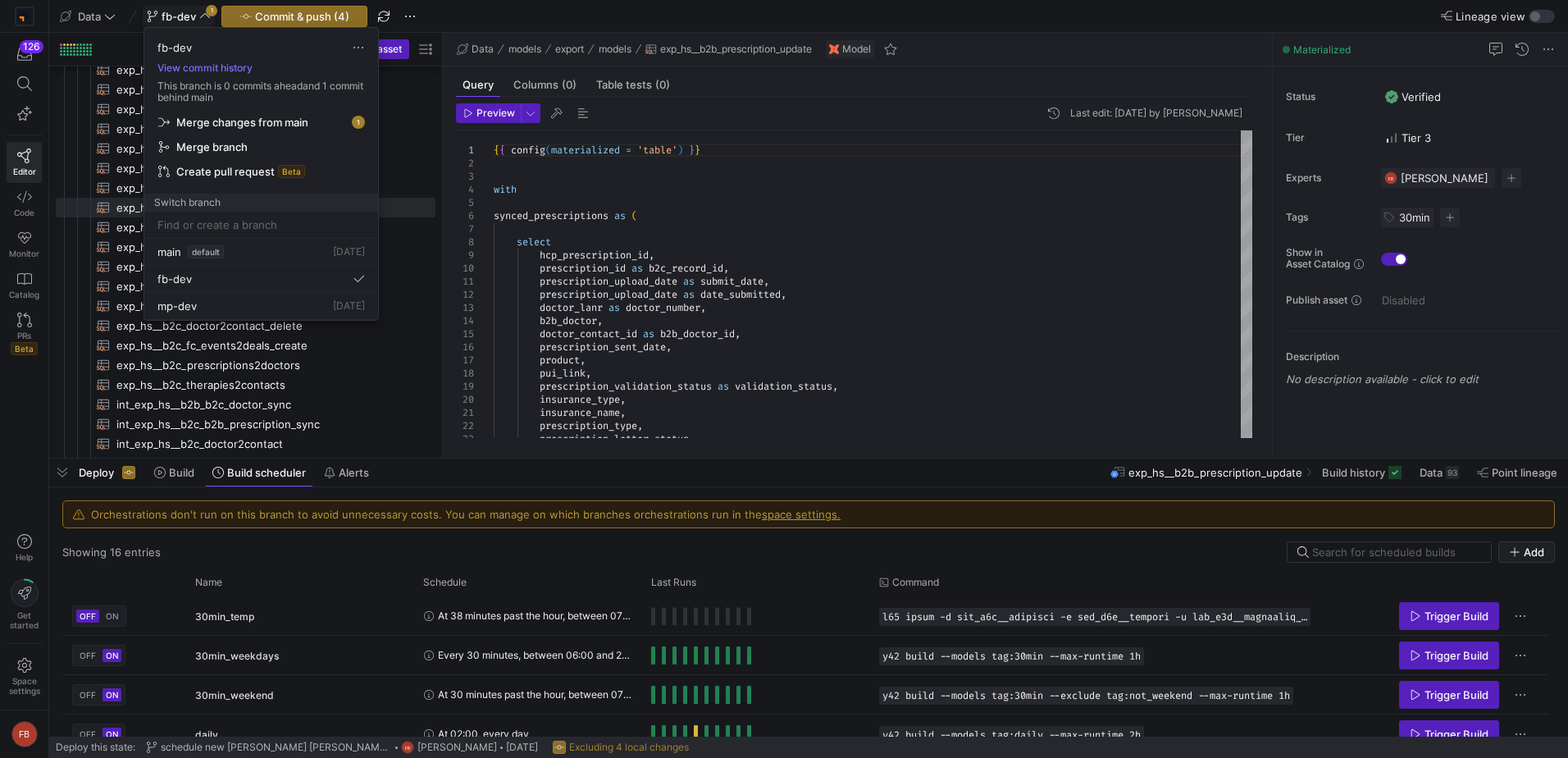
click at [203, 127] on span "Merge changes from main" at bounding box center [243, 122] width 132 height 13
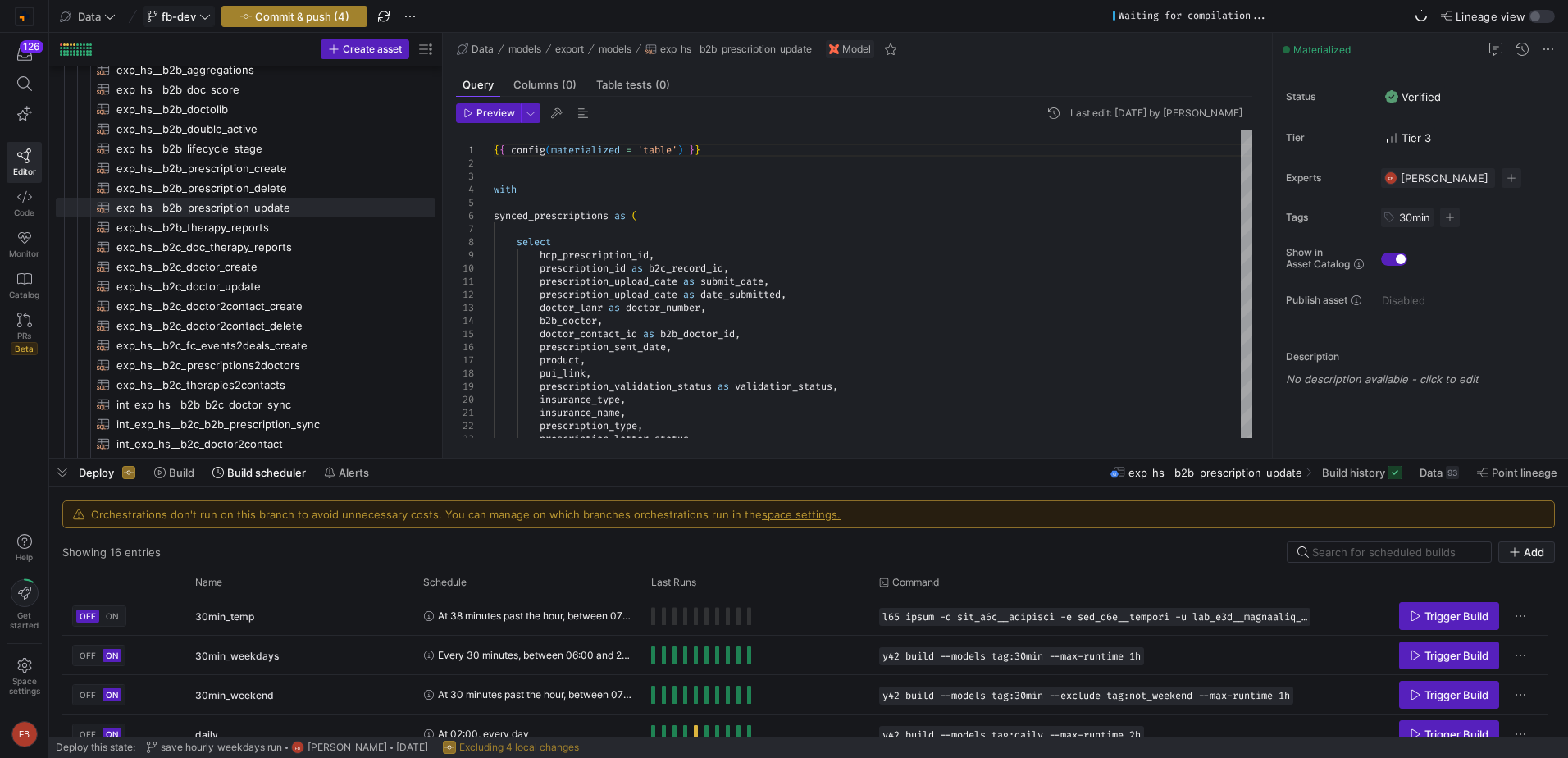
click at [271, 14] on span "Commit & push (4)" at bounding box center [303, 16] width 95 height 13
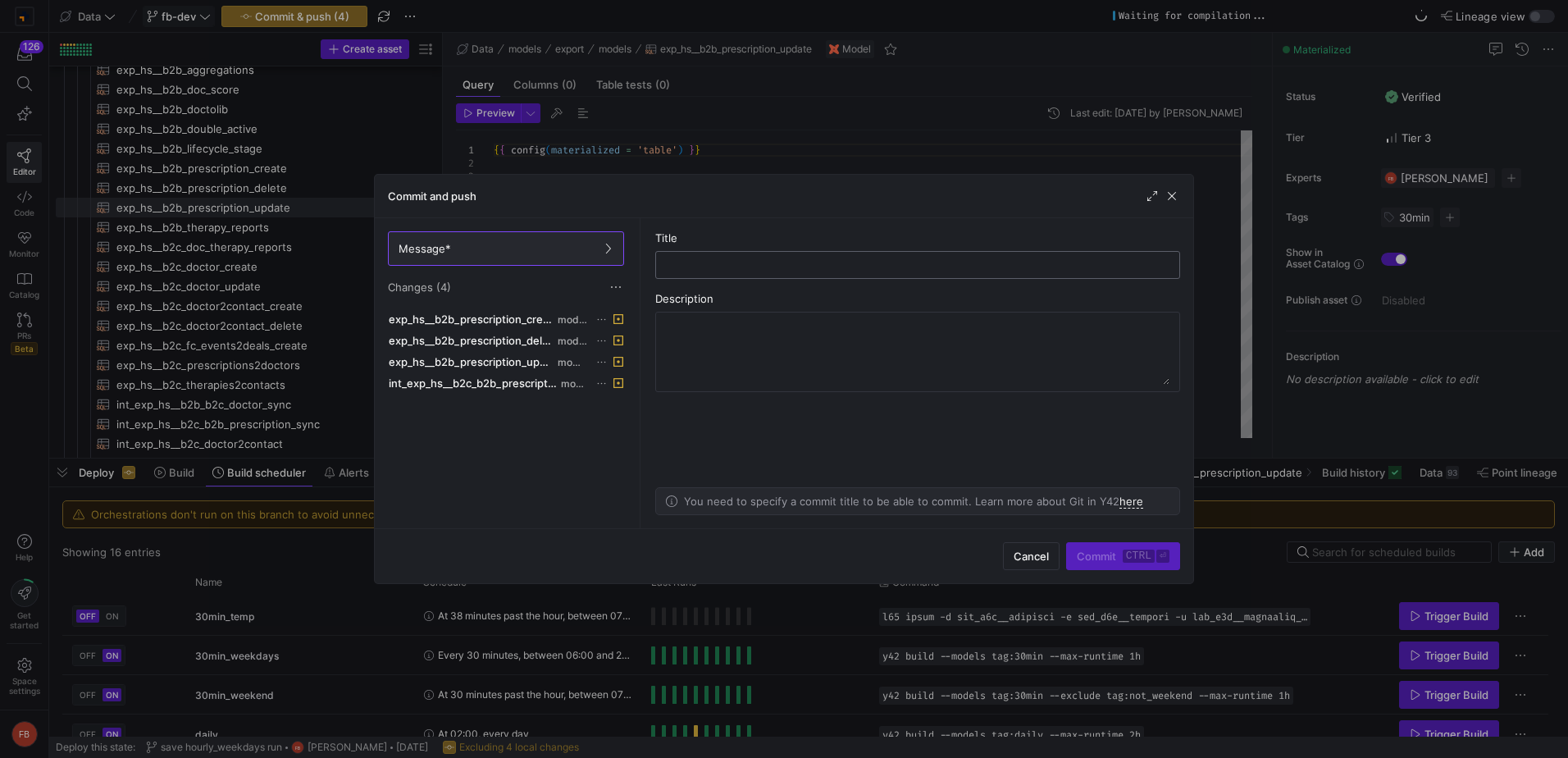
click at [744, 267] on input "text" at bounding box center [917, 264] width 497 height 13
type input "change frequency of prescription sync beteen b2b and b2c"
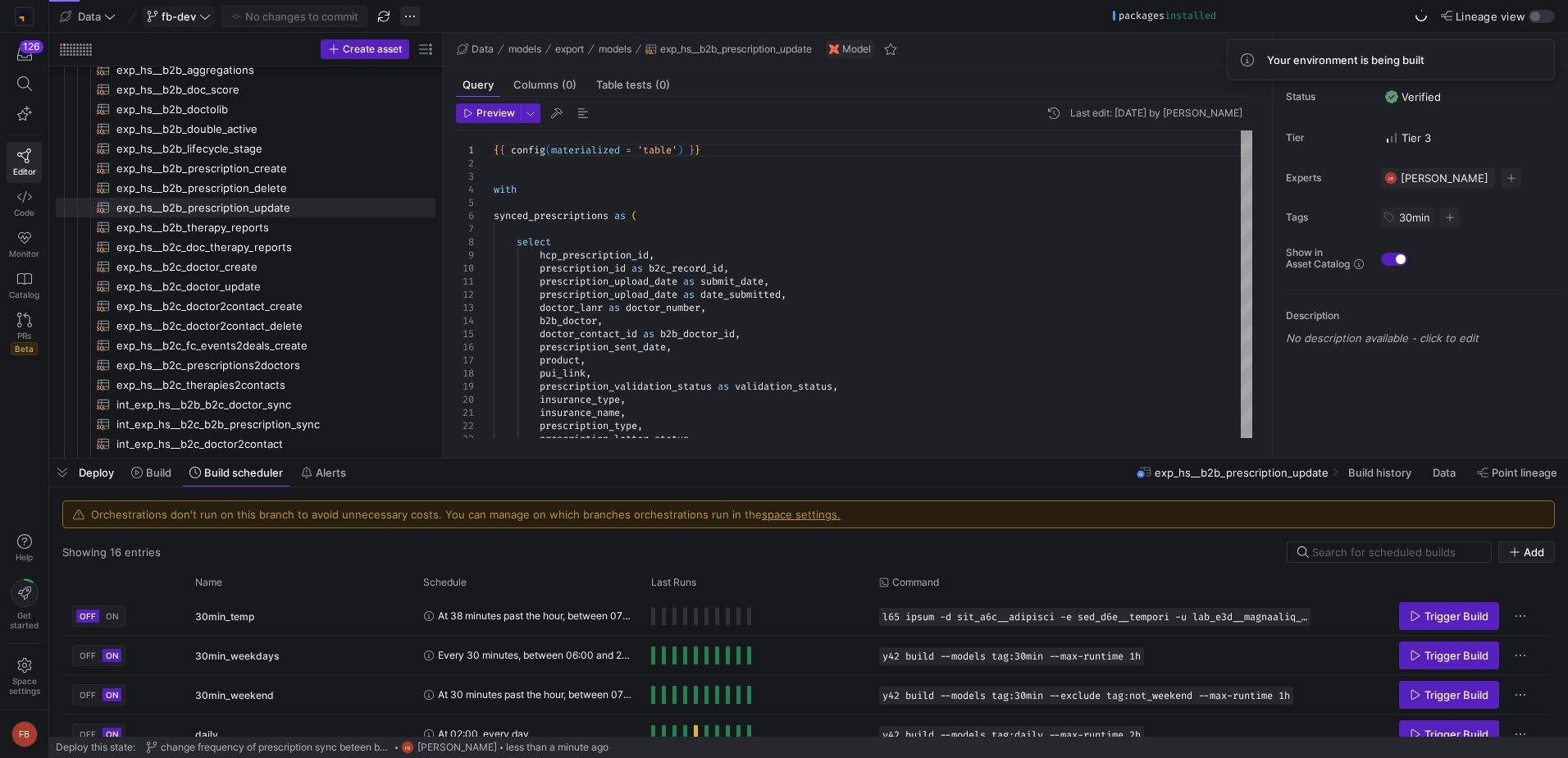
click at [409, 16] on span "button" at bounding box center [410, 16] width 20 height 20
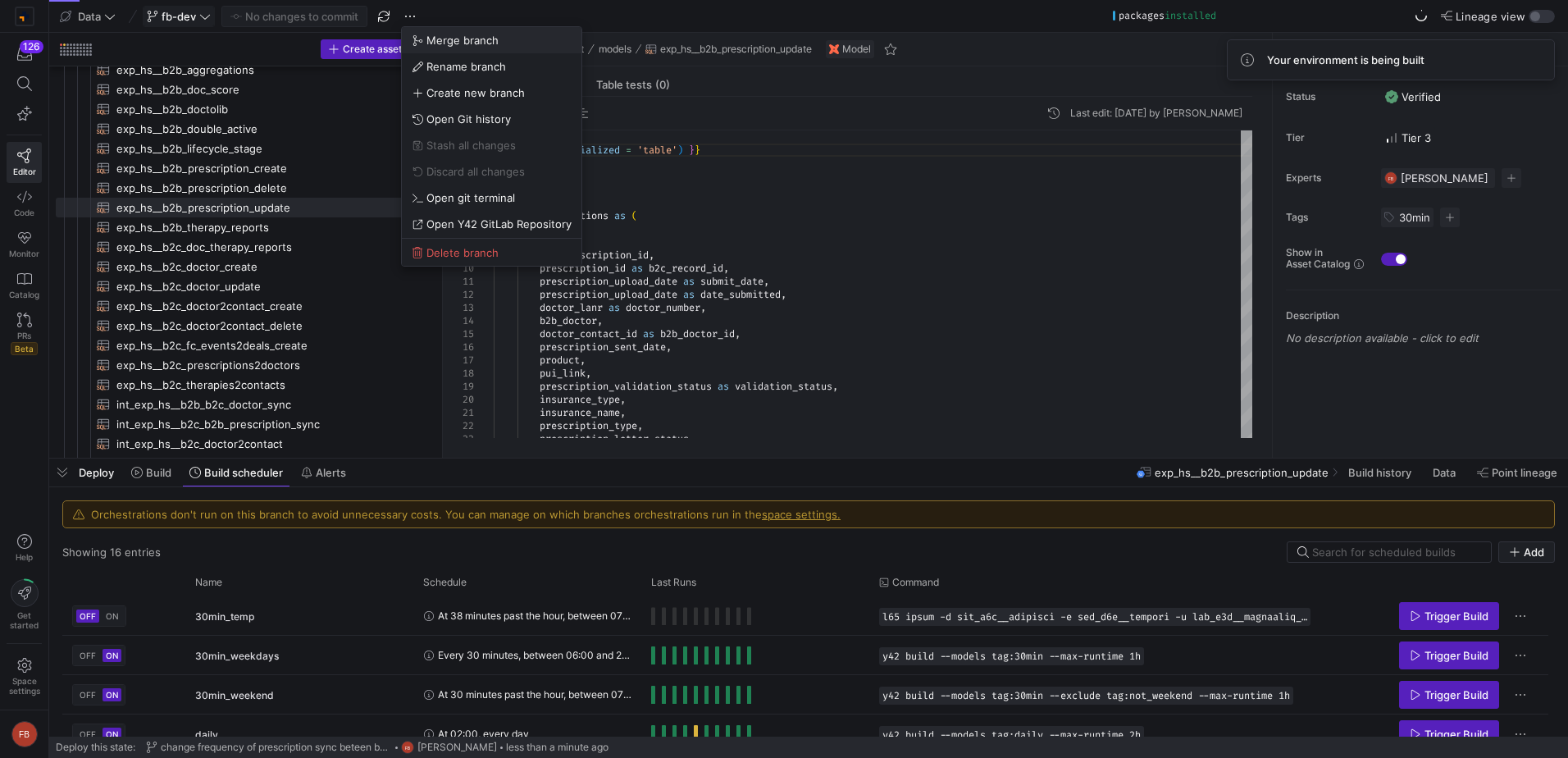
click at [430, 36] on span "Merge branch" at bounding box center [462, 40] width 72 height 13
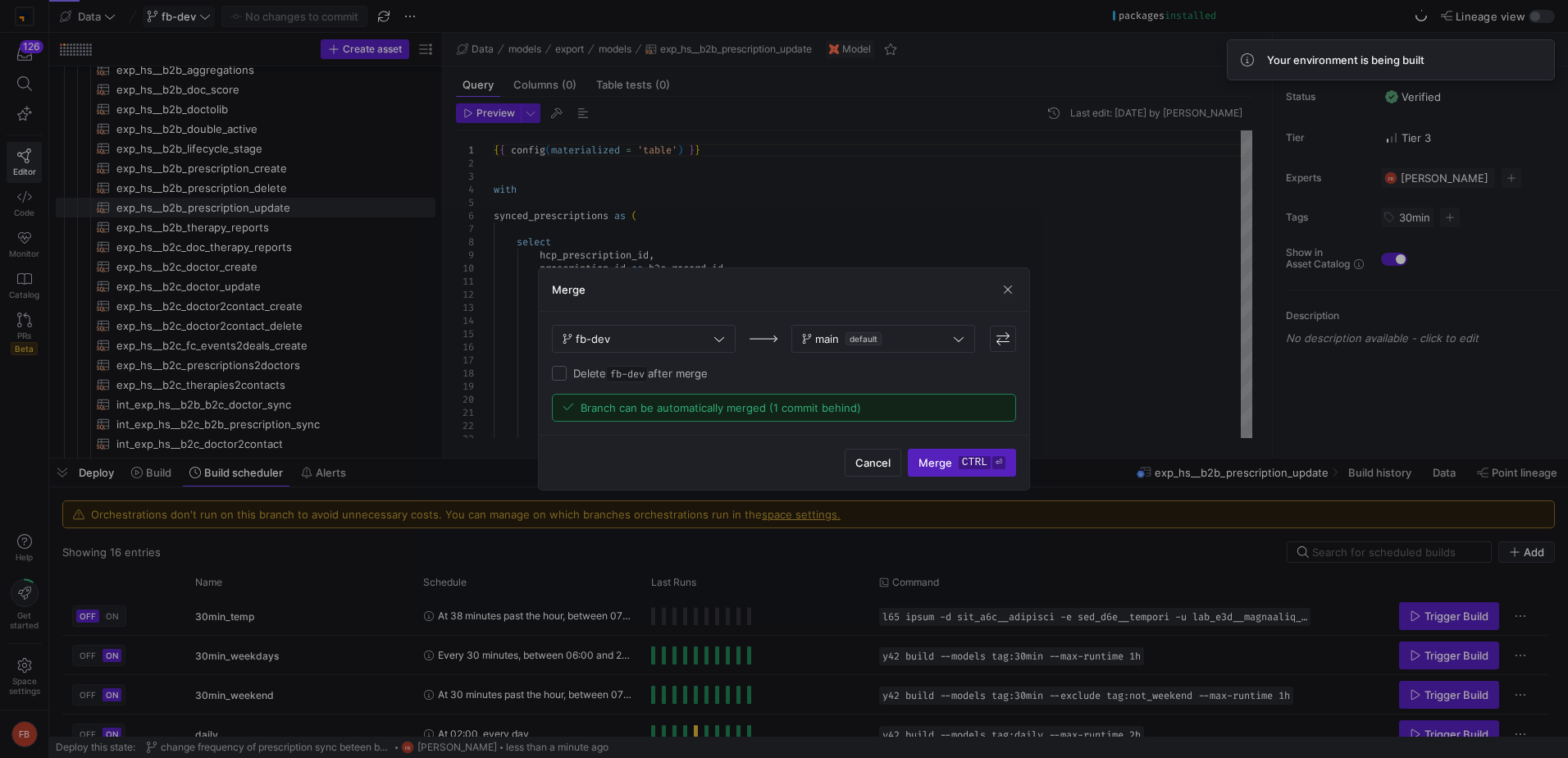
click at [942, 458] on span "Merge ctrl ⏎" at bounding box center [961, 462] width 87 height 13
